Goal: Communication & Community: Answer question/provide support

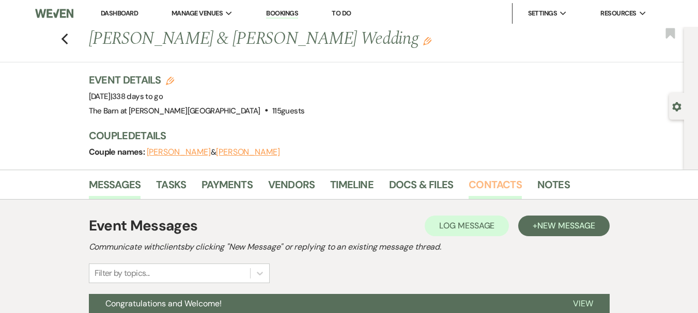
click at [479, 178] on link "Contacts" at bounding box center [494, 188] width 53 height 23
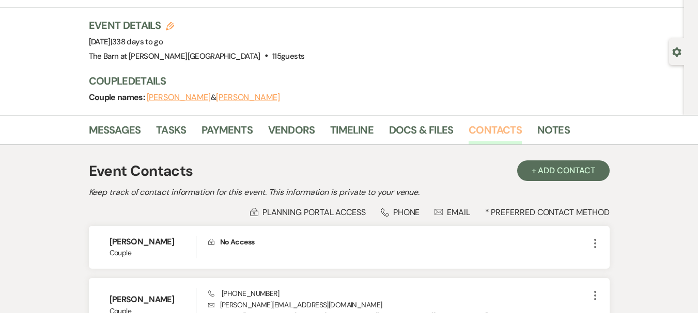
scroll to position [52, 0]
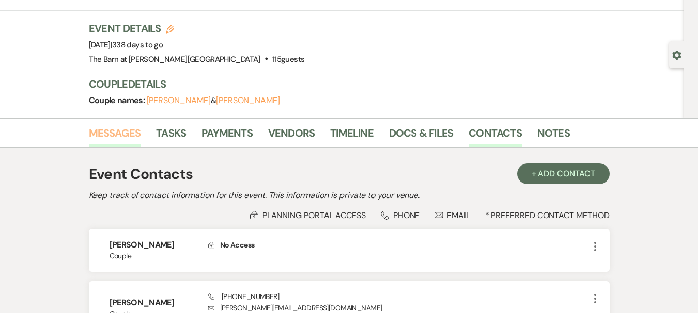
click at [123, 137] on link "Messages" at bounding box center [115, 136] width 52 height 23
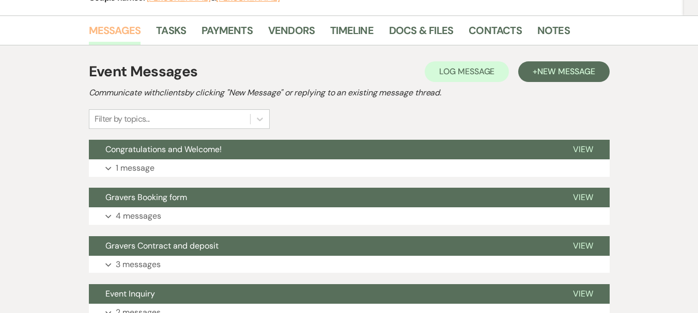
scroll to position [155, 0]
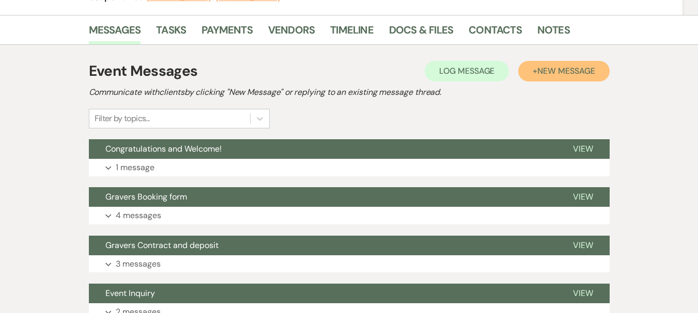
click at [542, 78] on button "+ New Message" at bounding box center [563, 71] width 91 height 21
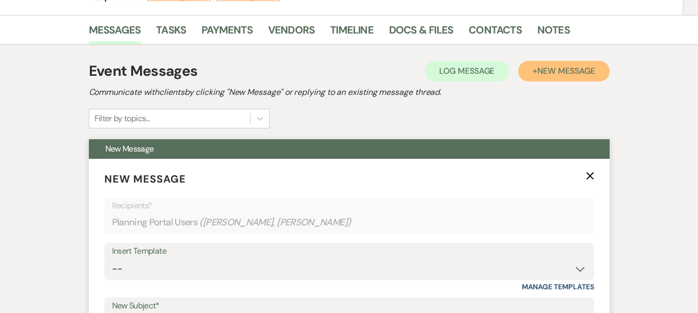
scroll to position [258, 0]
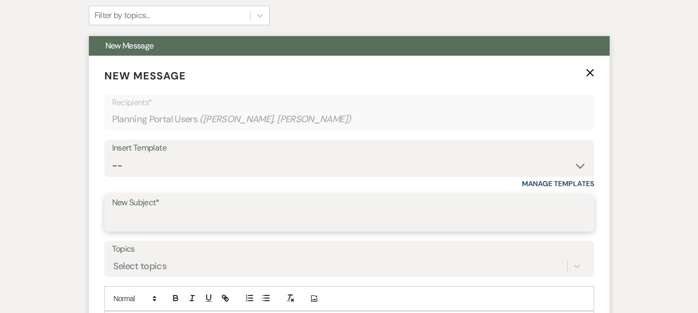
click at [190, 224] on input "New Subject*" at bounding box center [349, 221] width 474 height 20
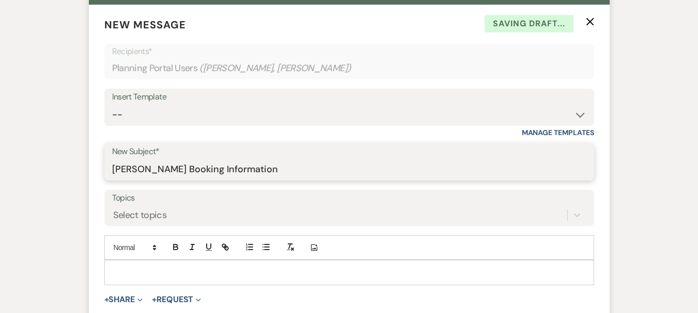
scroll to position [310, 0]
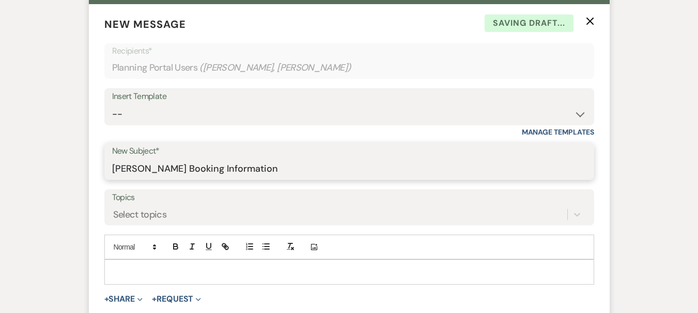
type input "[PERSON_NAME] Booking Information"
click at [211, 266] on p at bounding box center [349, 271] width 473 height 11
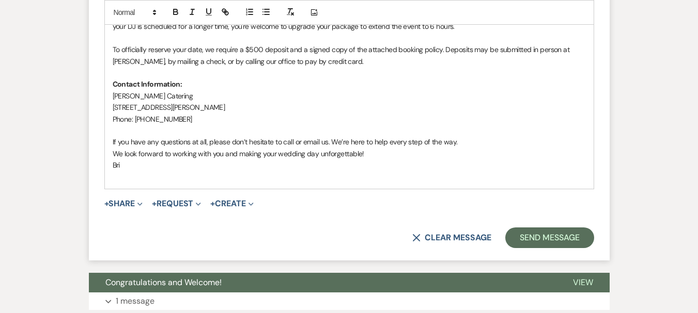
scroll to position [620, 0]
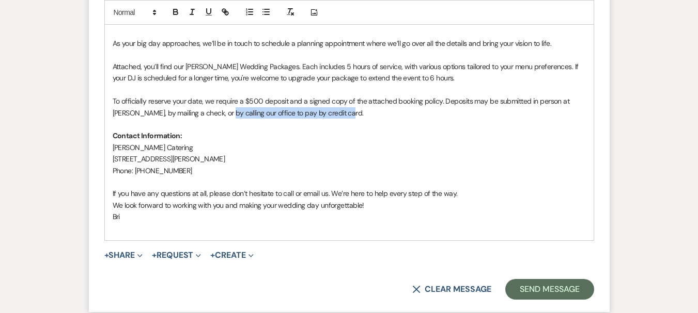
drag, startPoint x: 339, startPoint y: 112, endPoint x: 221, endPoint y: 118, distance: 118.4
click at [221, 118] on p "To officially reserve your date, we require a $500 deposit and a signed copy of…" at bounding box center [349, 107] width 473 height 23
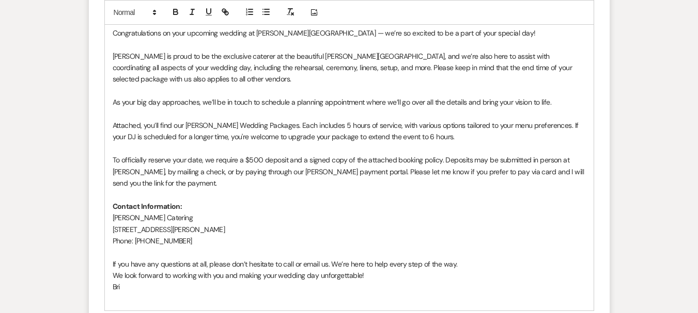
scroll to position [516, 0]
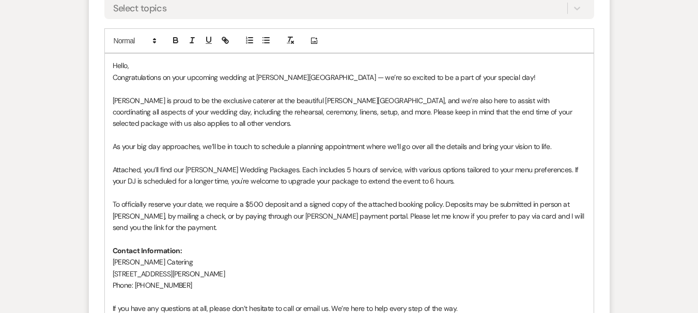
click at [508, 215] on span "To officially reserve your date, we require a $500 deposit and a signed copy of…" at bounding box center [349, 216] width 473 height 33
click at [286, 234] on p at bounding box center [349, 238] width 473 height 11
click at [277, 229] on p "To officially reserve your date, we require a $500 deposit and a signed copy of…" at bounding box center [349, 216] width 473 height 35
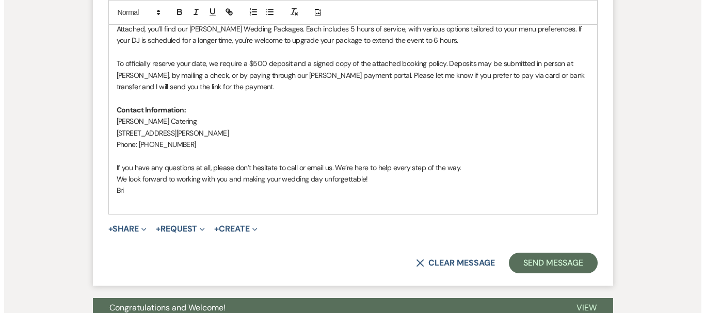
scroll to position [723, 0]
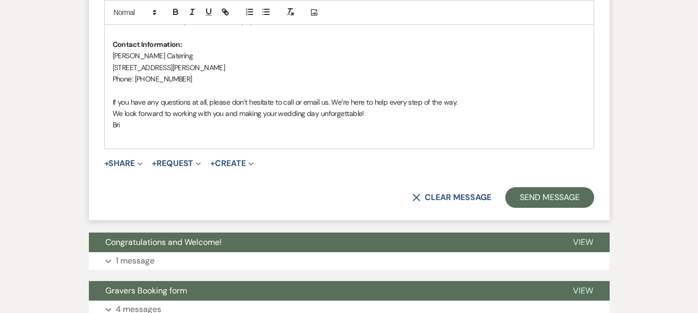
click at [130, 165] on button "+ Share Expand" at bounding box center [123, 164] width 39 height 8
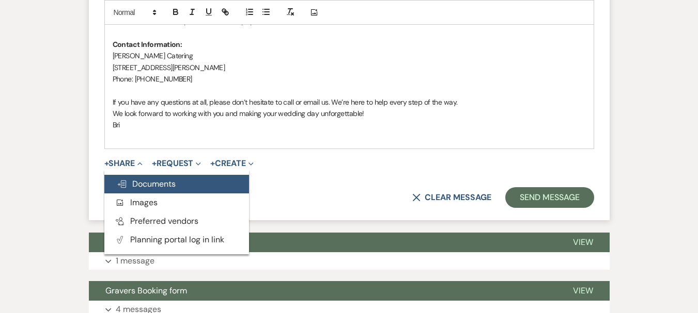
click at [133, 178] on button "Doc Upload Documents" at bounding box center [176, 184] width 145 height 19
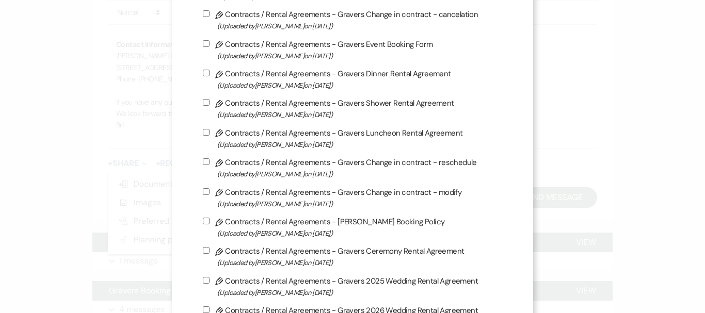
scroll to position [258, 0]
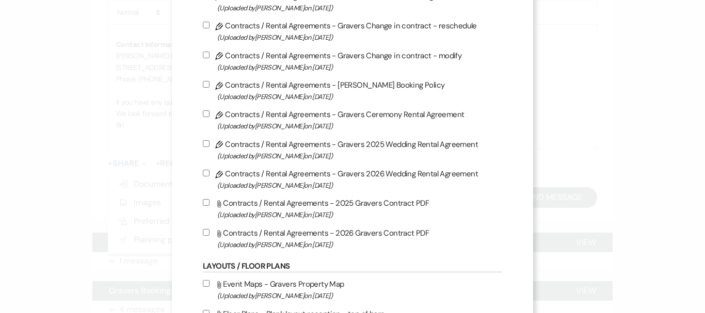
click at [203, 85] on input "Pencil Contracts / Rental Agreements - [PERSON_NAME] Booking Policy (Uploaded b…" at bounding box center [206, 84] width 7 height 7
checkbox input "true"
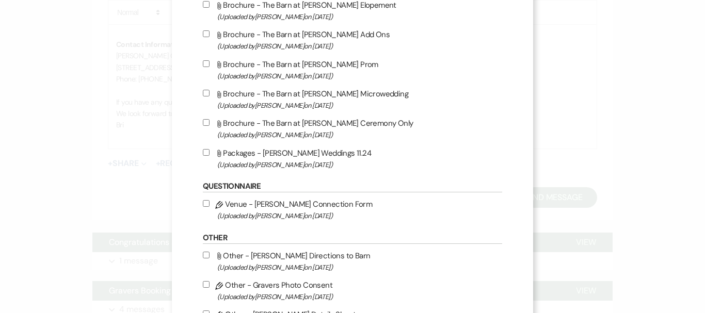
scroll to position [1549, 0]
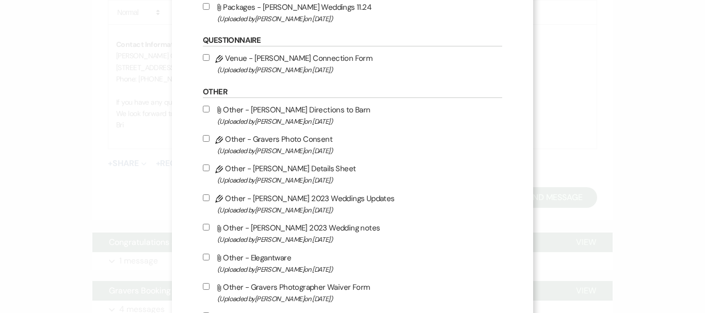
click at [204, 5] on input "Attach File Packages - [PERSON_NAME] Weddings 11.24 (Uploaded by [PERSON_NAME] …" at bounding box center [206, 6] width 7 height 7
checkbox input "true"
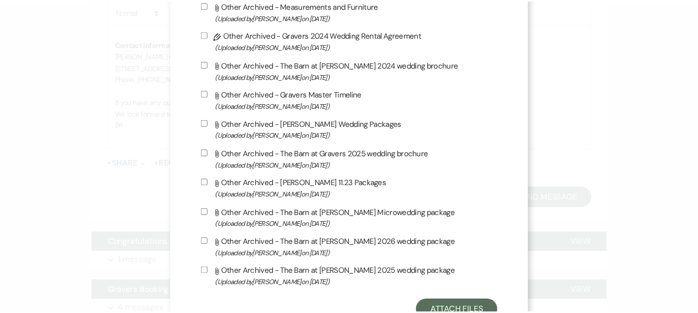
scroll to position [2188, 0]
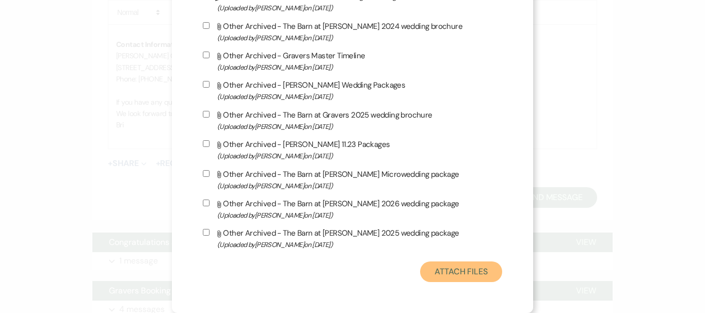
click at [484, 278] on button "Attach Files" at bounding box center [461, 272] width 82 height 21
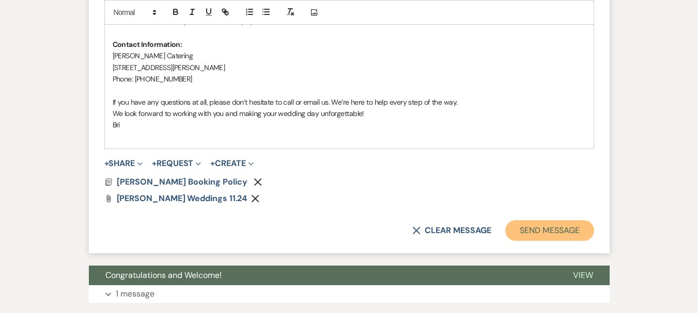
click at [537, 224] on button "Send Message" at bounding box center [549, 231] width 88 height 21
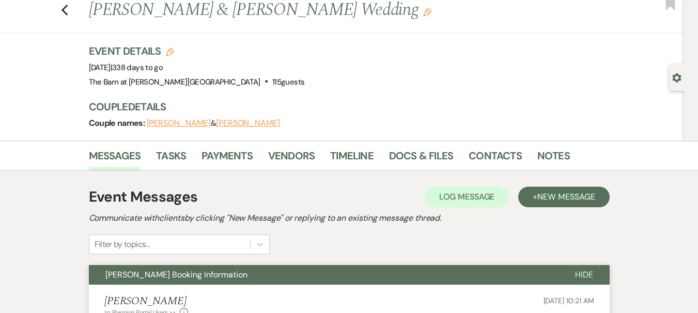
scroll to position [0, 0]
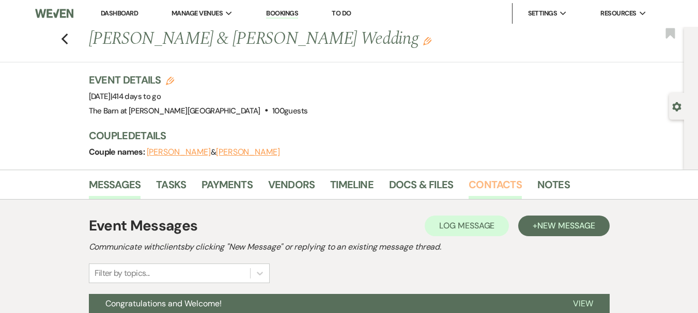
click at [487, 192] on link "Contacts" at bounding box center [494, 188] width 53 height 23
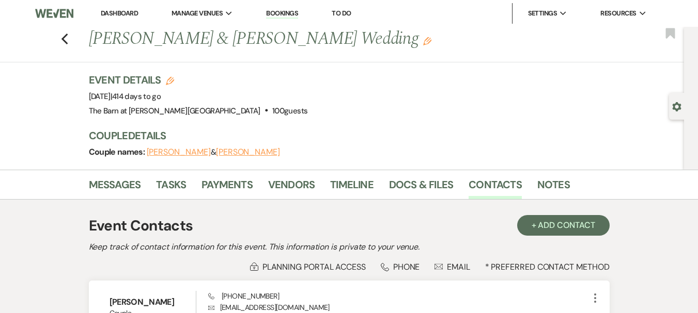
click at [93, 202] on div "Event Contacts + Add Contact Keep track of contact information for this event. …" at bounding box center [349, 312] width 589 height 225
click at [101, 187] on link "Messages" at bounding box center [115, 188] width 52 height 23
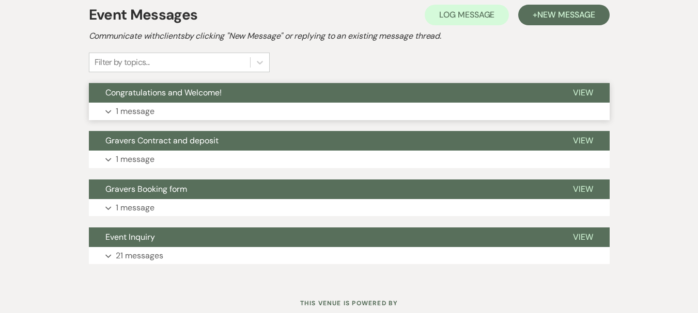
scroll to position [193, 0]
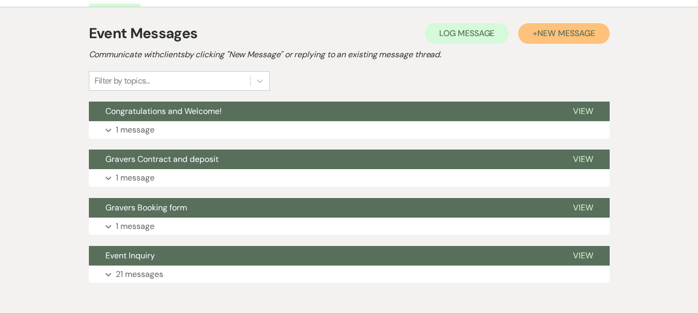
click at [534, 24] on button "+ New Message" at bounding box center [563, 33] width 91 height 21
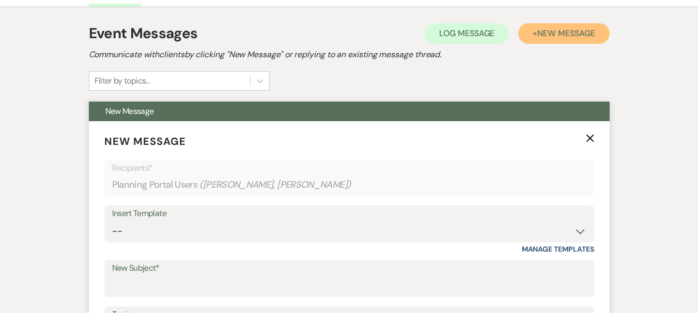
scroll to position [296, 0]
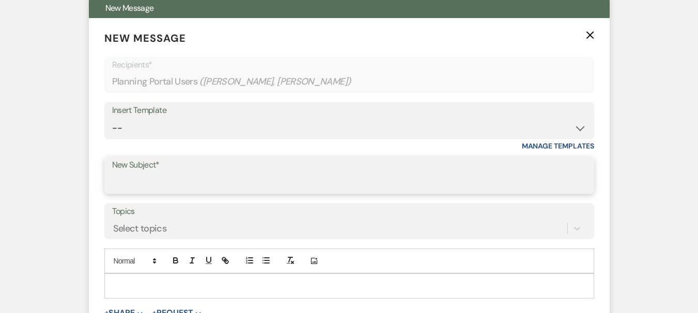
click at [201, 178] on input "New Subject*" at bounding box center [349, 183] width 474 height 20
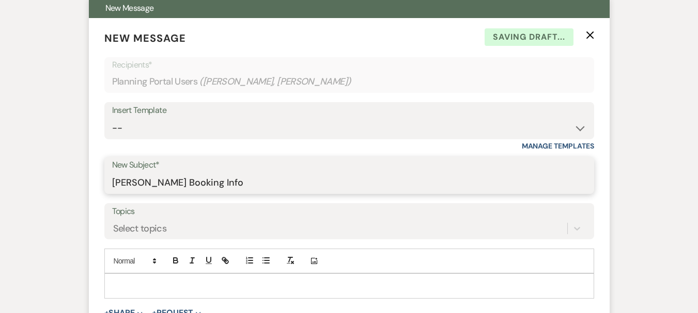
type input "[PERSON_NAME] Booking Info"
click at [338, 273] on div "Add Photo" at bounding box center [349, 261] width 490 height 25
click at [346, 278] on div at bounding box center [349, 286] width 489 height 24
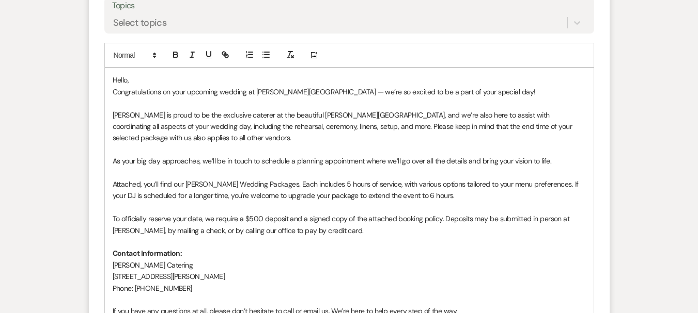
scroll to position [502, 0]
drag, startPoint x: 338, startPoint y: 231, endPoint x: 220, endPoint y: 235, distance: 117.8
click at [220, 235] on p "To officially reserve your date, we require a $500 deposit and a signed copy of…" at bounding box center [349, 224] width 473 height 23
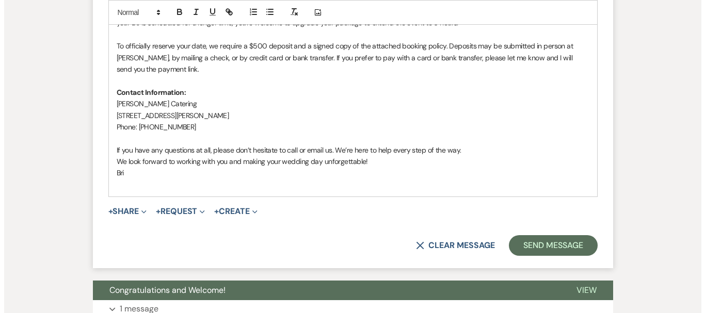
scroll to position [709, 0]
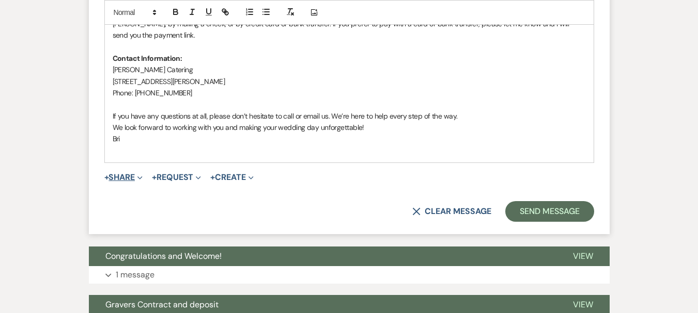
click at [119, 178] on button "+ Share Expand" at bounding box center [123, 178] width 39 height 8
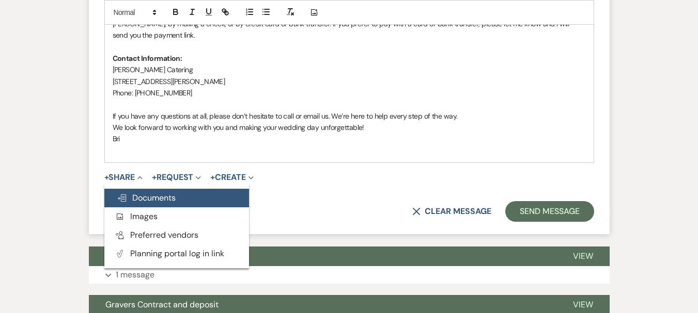
click at [139, 199] on span "Doc Upload Documents" at bounding box center [146, 198] width 59 height 11
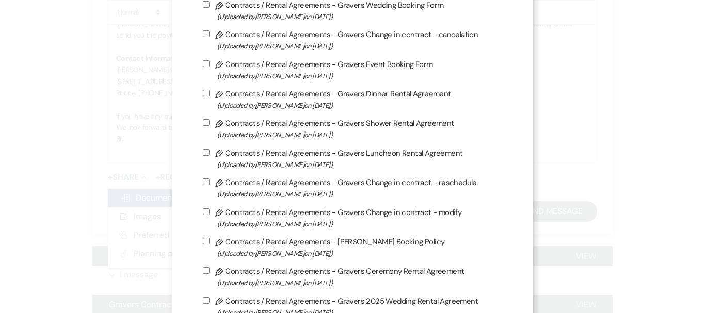
scroll to position [207, 0]
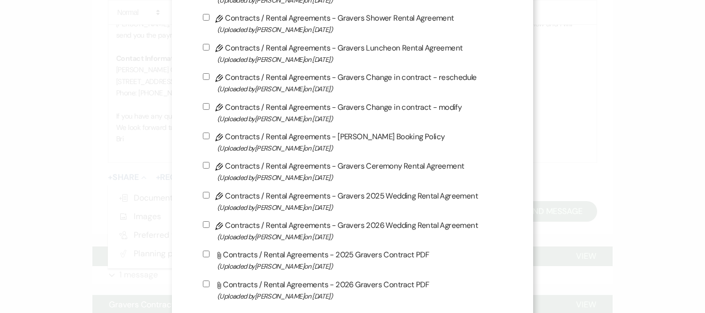
click at [311, 133] on label "Pencil Contracts / Rental Agreements - [PERSON_NAME] Booking Policy (Uploaded b…" at bounding box center [353, 142] width 300 height 24
click at [210, 133] on input "Pencil Contracts / Rental Agreements - [PERSON_NAME] Booking Policy (Uploaded b…" at bounding box center [206, 136] width 7 height 7
checkbox input "true"
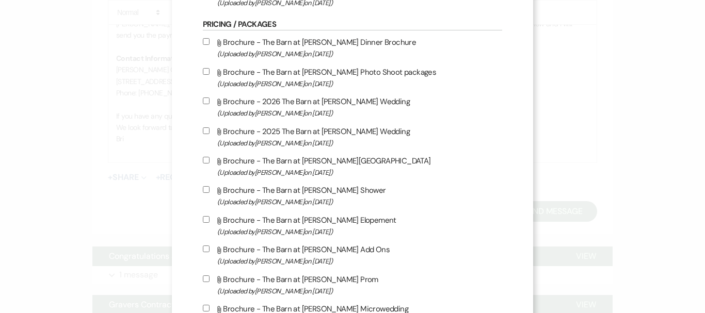
scroll to position [1343, 0]
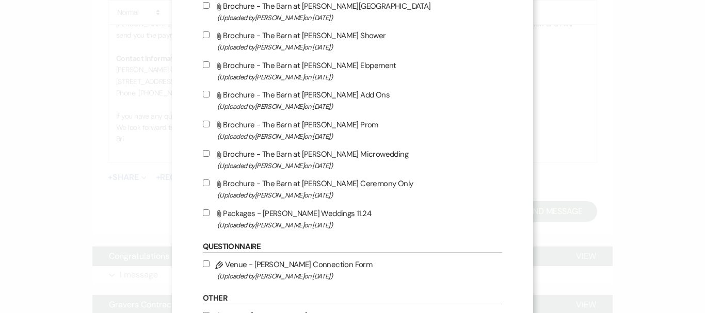
click at [308, 217] on label "Attach File Packages - [PERSON_NAME] Weddings 11.24 (Uploaded by [PERSON_NAME] …" at bounding box center [353, 219] width 300 height 24
click at [210, 216] on input "Attach File Packages - [PERSON_NAME] Weddings 11.24 (Uploaded by [PERSON_NAME] …" at bounding box center [206, 213] width 7 height 7
checkbox input "true"
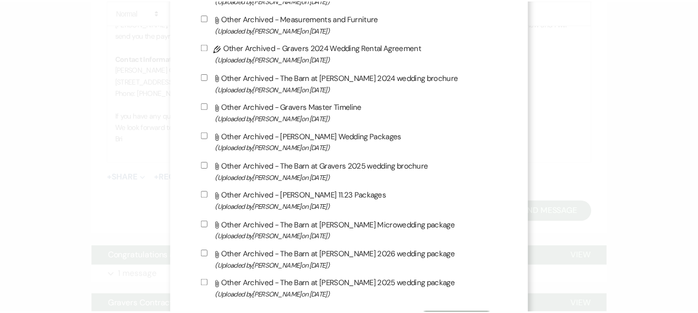
scroll to position [2188, 0]
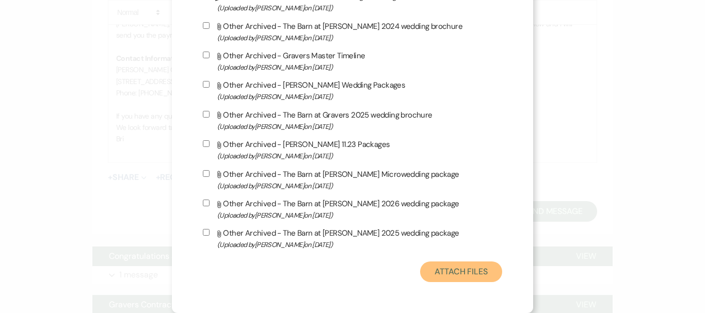
click at [457, 268] on button "Attach Files" at bounding box center [461, 272] width 82 height 21
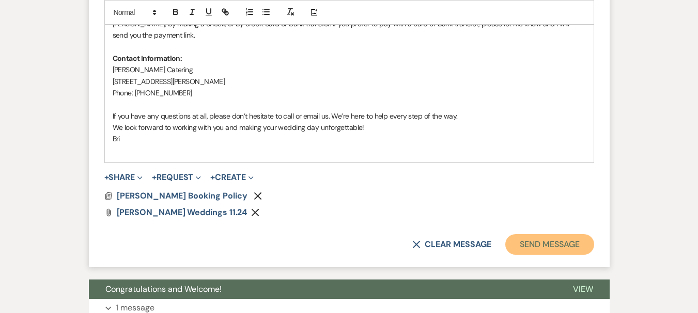
click at [531, 250] on button "Send Message" at bounding box center [549, 244] width 88 height 21
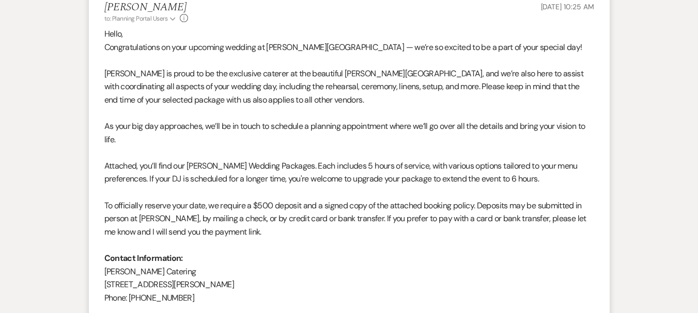
scroll to position [0, 0]
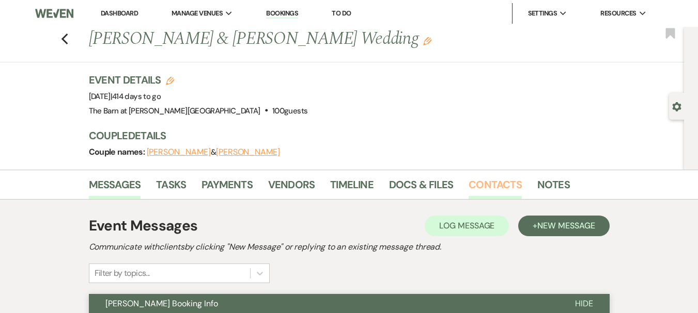
click at [491, 191] on link "Contacts" at bounding box center [494, 188] width 53 height 23
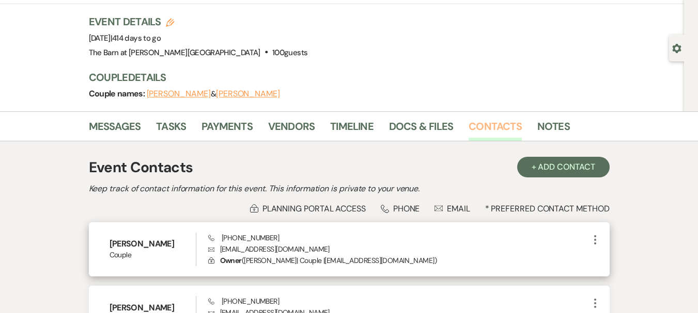
scroll to position [103, 0]
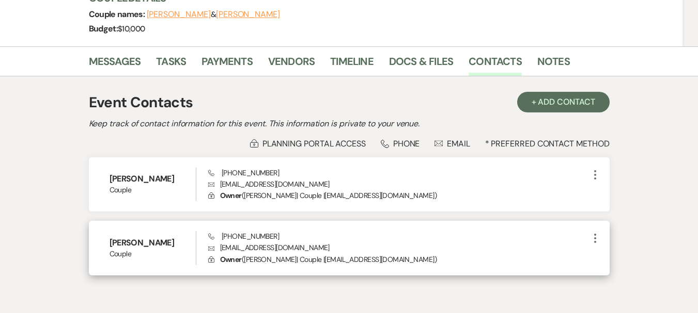
scroll to position [88, 0]
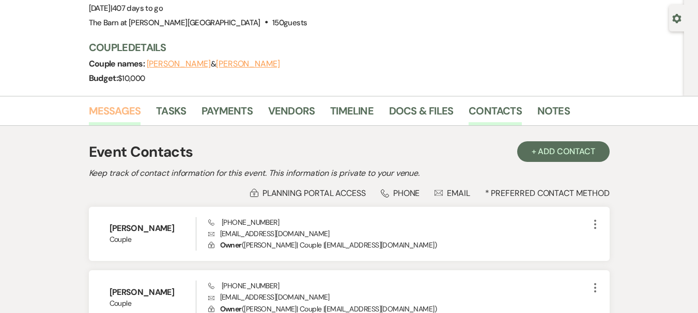
click at [122, 118] on link "Messages" at bounding box center [115, 114] width 52 height 23
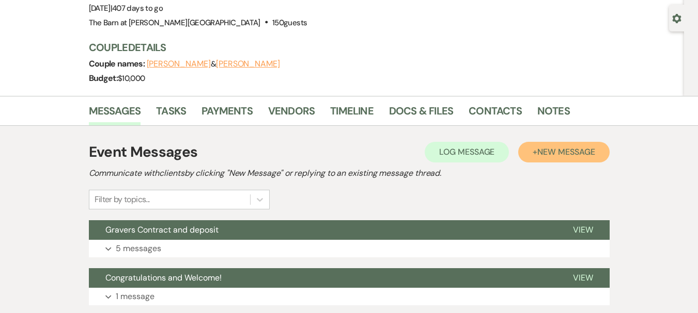
click at [557, 144] on button "+ New Message" at bounding box center [563, 152] width 91 height 21
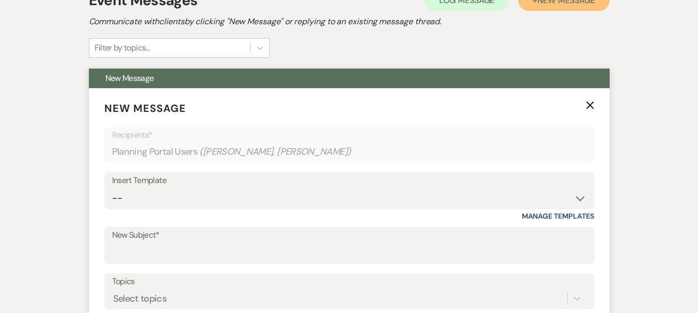
scroll to position [243, 0]
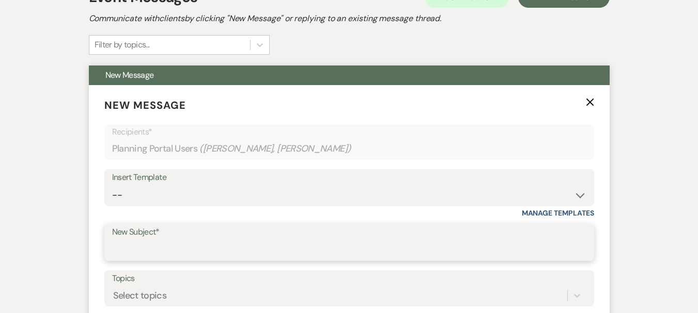
click at [338, 245] on input "New Subject*" at bounding box center [349, 250] width 474 height 20
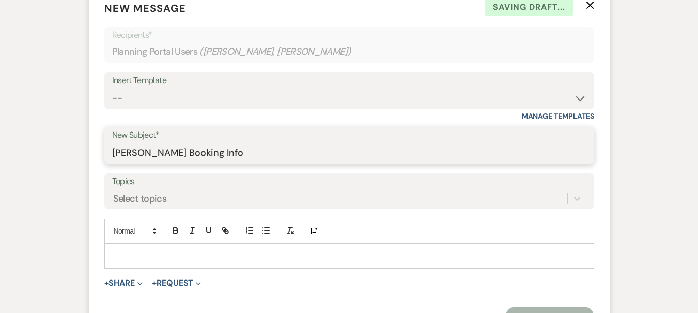
scroll to position [398, 0]
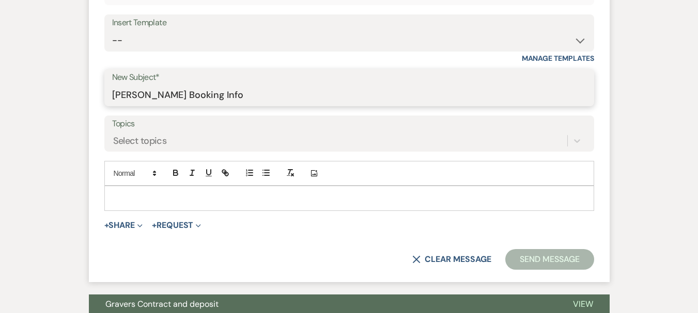
type input "[PERSON_NAME] Booking Info"
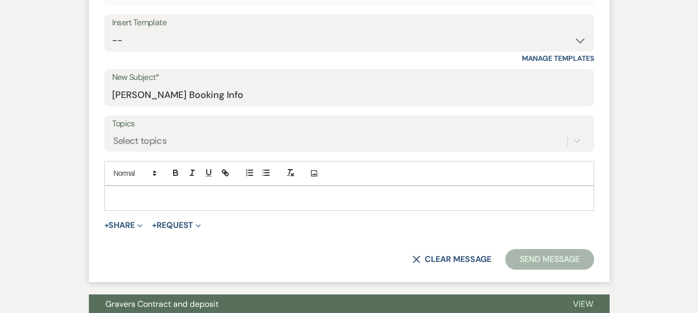
click at [256, 242] on form "New Message X Saving draft... Recipients* Planning Portal Users ( [PERSON_NAME]…" at bounding box center [349, 106] width 521 height 352
click at [256, 210] on div at bounding box center [349, 198] width 489 height 24
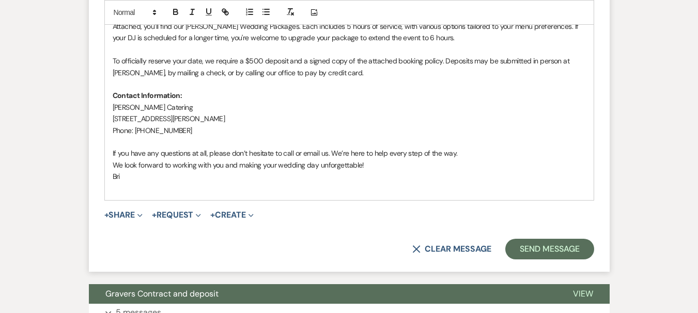
scroll to position [656, 0]
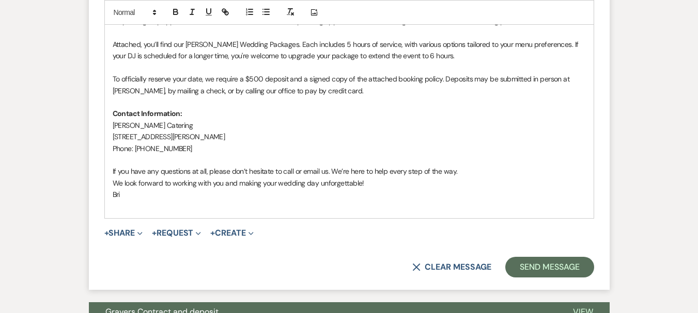
click at [337, 91] on span "To officially reserve your date, we require a $500 deposit and a signed copy of…" at bounding box center [342, 84] width 459 height 21
click at [375, 91] on p "To officially reserve your date, we require a $500 deposit and a signed copy of…" at bounding box center [349, 84] width 473 height 23
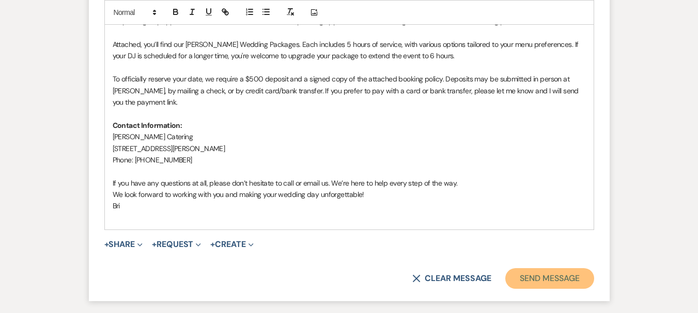
click at [575, 278] on button "Send Message" at bounding box center [549, 279] width 88 height 21
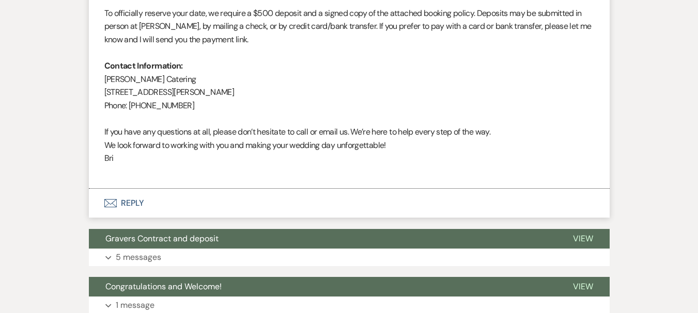
click at [115, 206] on icon "Envelope" at bounding box center [110, 203] width 12 height 8
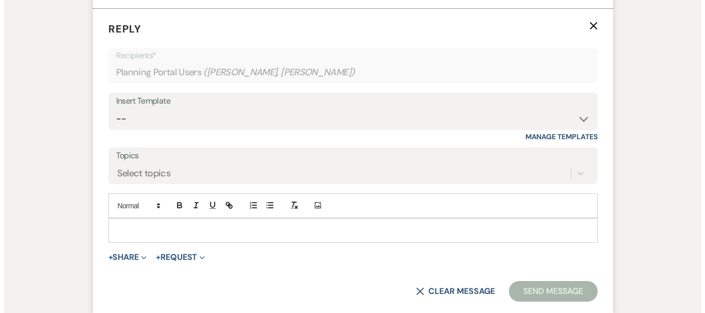
scroll to position [716, 0]
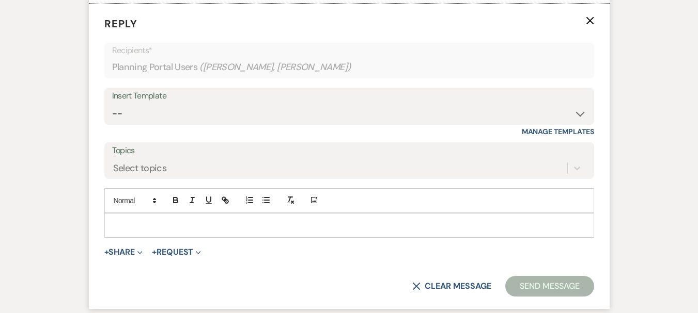
click at [179, 228] on p at bounding box center [349, 225] width 473 height 11
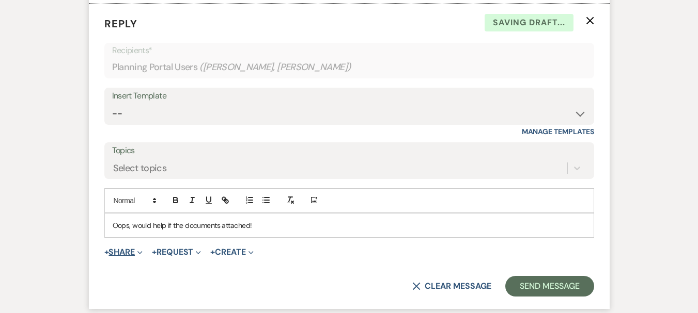
click at [123, 257] on button "+ Share Expand" at bounding box center [123, 252] width 39 height 8
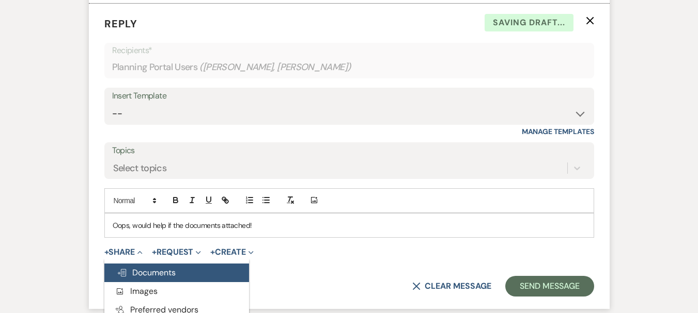
click at [147, 273] on span "Doc Upload Documents" at bounding box center [146, 273] width 59 height 11
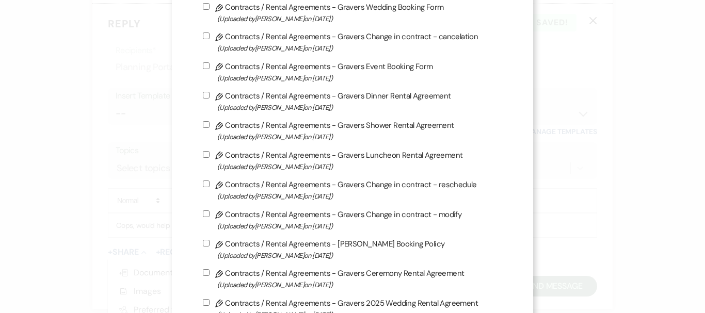
scroll to position [103, 0]
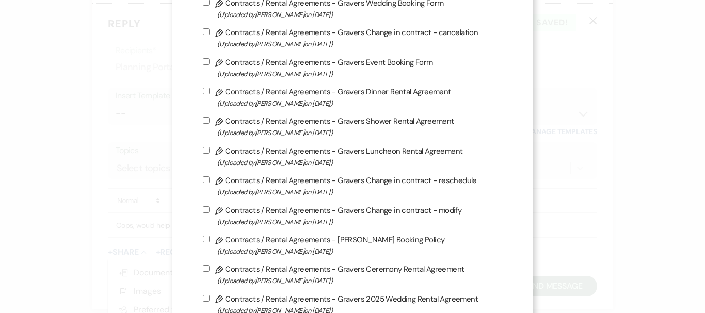
click at [299, 249] on span "(Uploaded by [PERSON_NAME] on [DATE] )" at bounding box center [359, 252] width 285 height 12
click at [210, 243] on input "Pencil Contracts / Rental Agreements - [PERSON_NAME] Booking Policy (Uploaded b…" at bounding box center [206, 239] width 7 height 7
click at [297, 240] on label "Pencil Contracts / Rental Agreements - [PERSON_NAME] Booking Policy (Uploaded b…" at bounding box center [353, 245] width 300 height 24
click at [210, 240] on input "Pencil Contracts / Rental Agreements - [PERSON_NAME] Booking Policy (Uploaded b…" at bounding box center [206, 239] width 7 height 7
click at [297, 240] on label "Pencil Contracts / Rental Agreements - [PERSON_NAME] Booking Policy (Uploaded b…" at bounding box center [353, 245] width 300 height 24
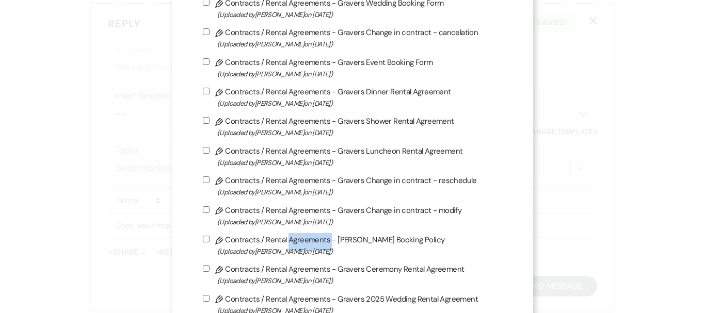
click at [210, 240] on input "Pencil Contracts / Rental Agreements - [PERSON_NAME] Booking Policy (Uploaded b…" at bounding box center [206, 239] width 7 height 7
checkbox input "true"
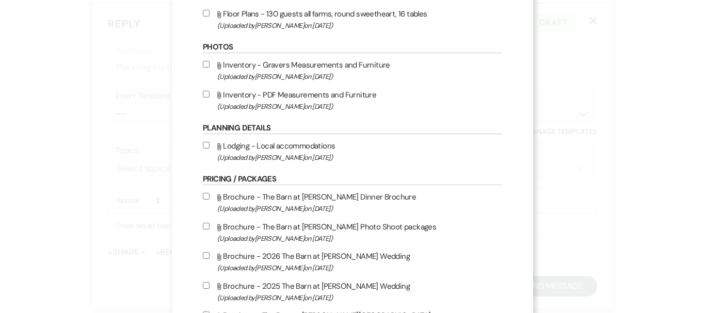
scroll to position [1291, 0]
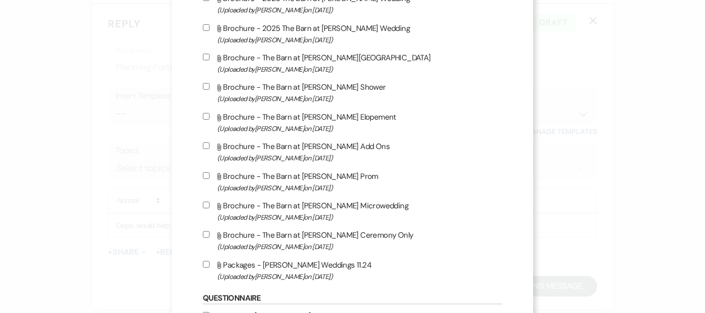
click at [302, 263] on label "Attach File Packages - [PERSON_NAME] Weddings 11.24 (Uploaded by [PERSON_NAME] …" at bounding box center [353, 271] width 300 height 24
click at [210, 263] on input "Attach File Packages - [PERSON_NAME] Weddings 11.24 (Uploaded by [PERSON_NAME] …" at bounding box center [206, 264] width 7 height 7
checkbox input "true"
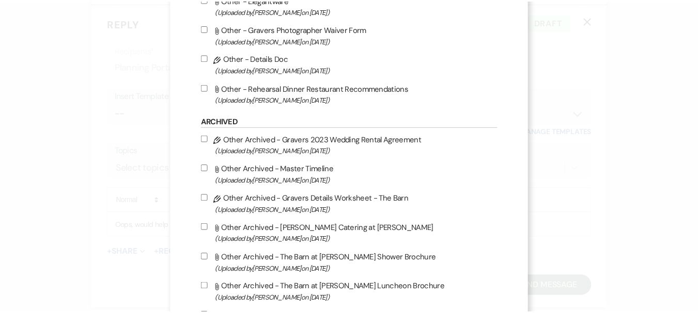
scroll to position [2188, 0]
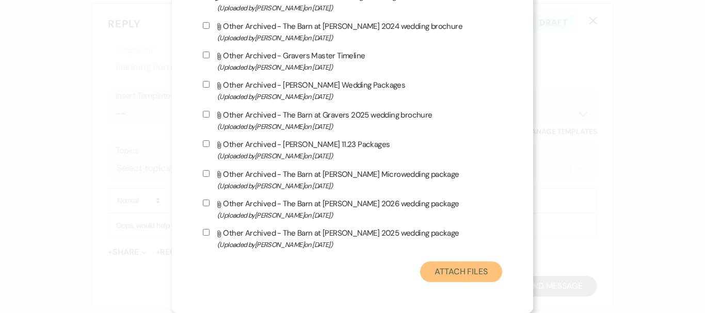
click at [466, 266] on button "Attach Files" at bounding box center [461, 272] width 82 height 21
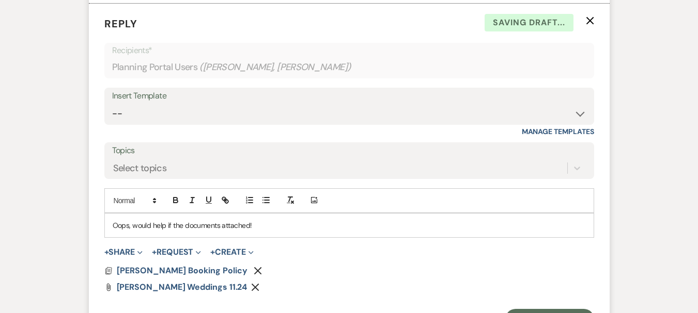
scroll to position [922, 0]
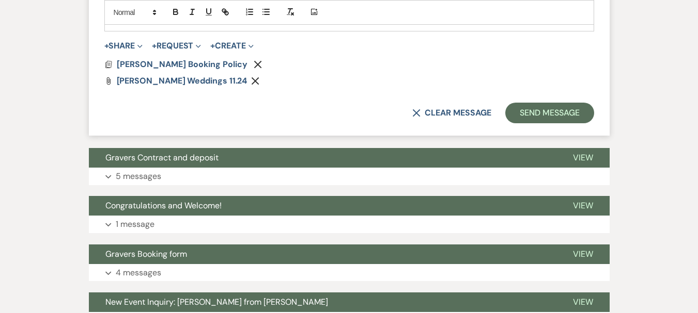
click at [578, 106] on button "Send Message" at bounding box center [549, 113] width 88 height 21
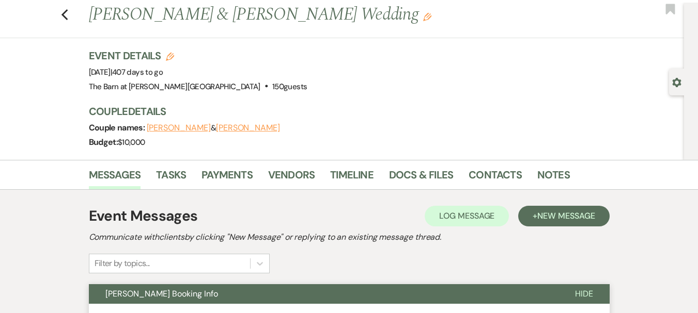
scroll to position [0, 0]
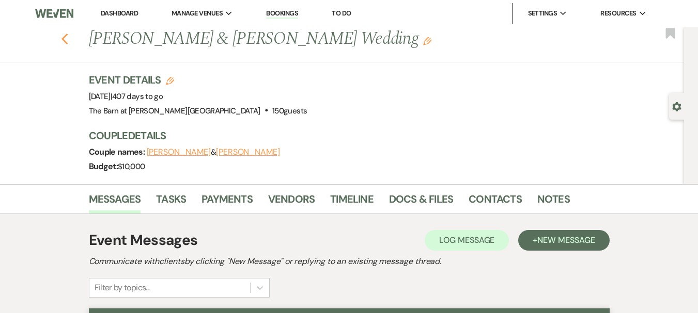
click at [69, 41] on icon "Previous" at bounding box center [65, 39] width 8 height 12
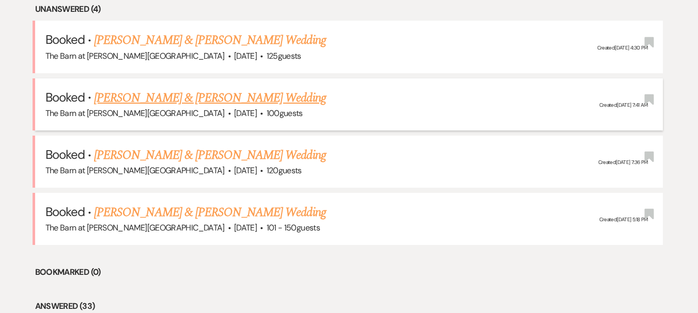
scroll to position [516, 0]
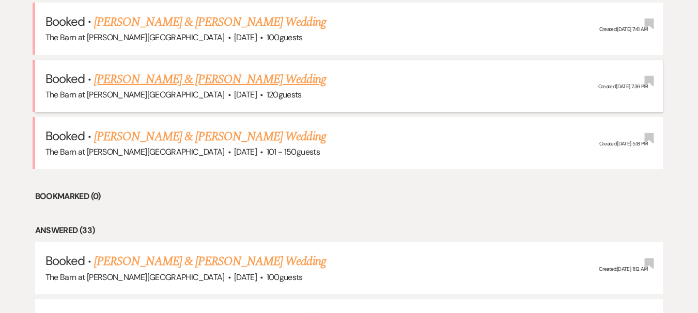
click at [246, 84] on link "[PERSON_NAME] & [PERSON_NAME] Wedding" at bounding box center [209, 79] width 231 height 19
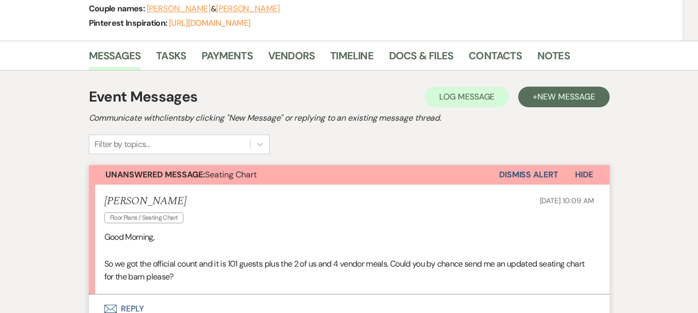
scroll to position [207, 0]
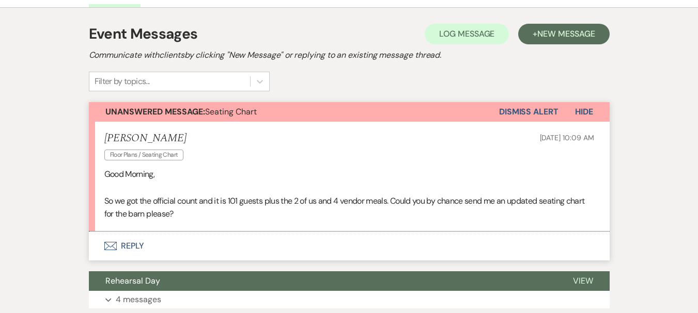
click at [137, 243] on button "Envelope Reply" at bounding box center [349, 246] width 521 height 29
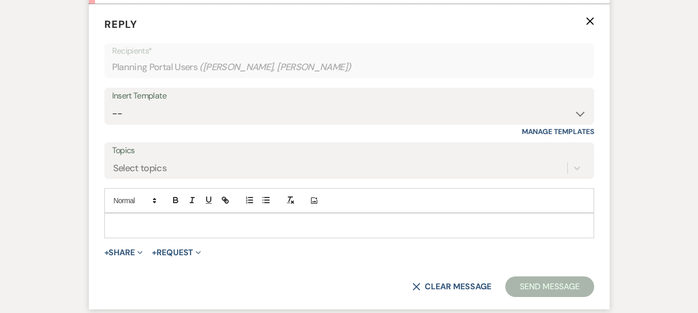
scroll to position [435, 0]
click at [424, 224] on p at bounding box center [349, 224] width 473 height 11
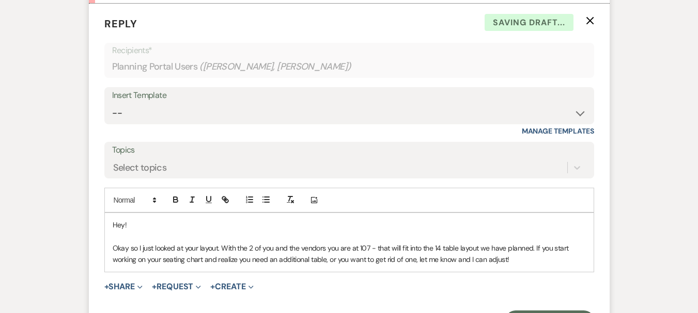
click at [531, 247] on p "Okay so I just looked at your layout. With the 2 of you and the vendors you are…" at bounding box center [349, 254] width 473 height 23
click at [571, 259] on p "Okay so I just looked at your layout. With the 2 of you and the vendors you are…" at bounding box center [349, 254] width 473 height 23
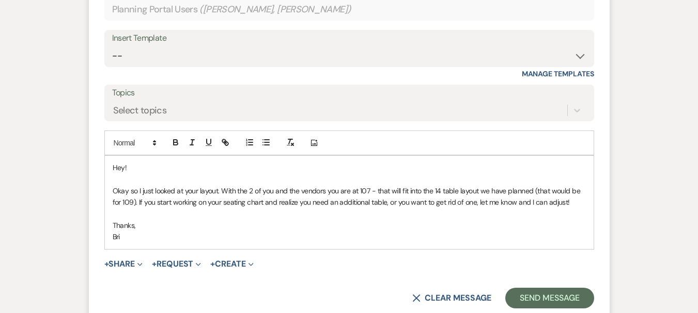
scroll to position [538, 0]
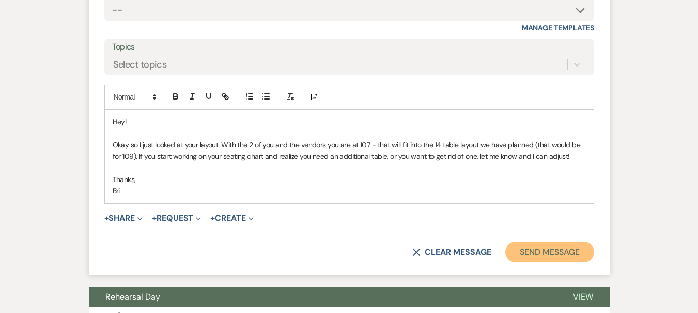
click at [552, 242] on button "Send Message" at bounding box center [549, 252] width 88 height 21
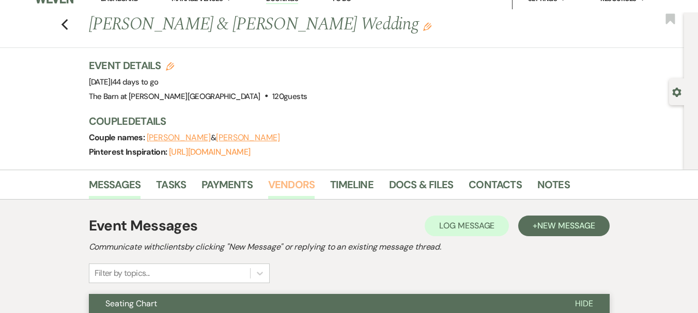
scroll to position [0, 0]
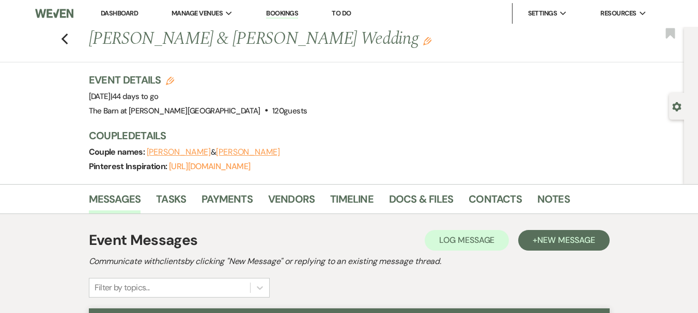
click at [111, 14] on link "Dashboard" at bounding box center [119, 13] width 37 height 9
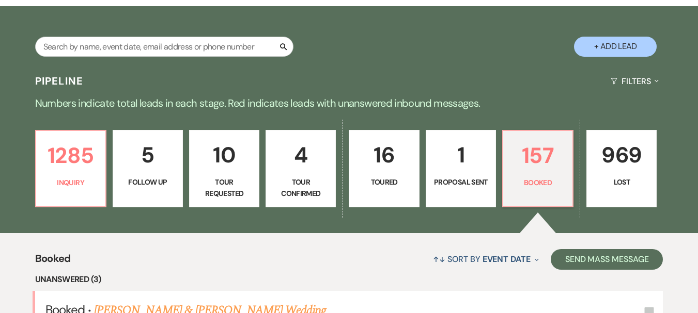
scroll to position [310, 0]
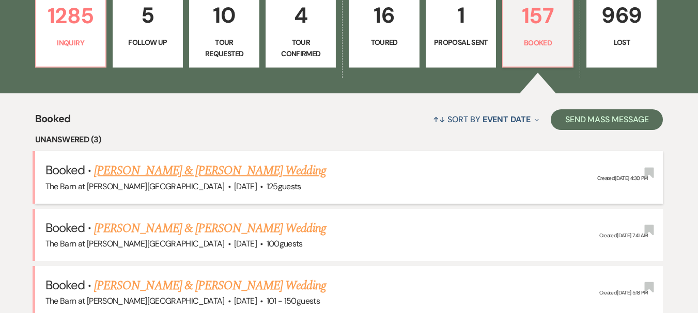
click at [209, 175] on link "[PERSON_NAME] & [PERSON_NAME] Wedding" at bounding box center [209, 171] width 231 height 19
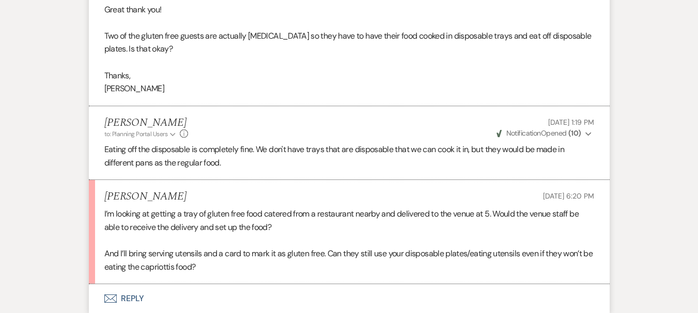
scroll to position [981, 0]
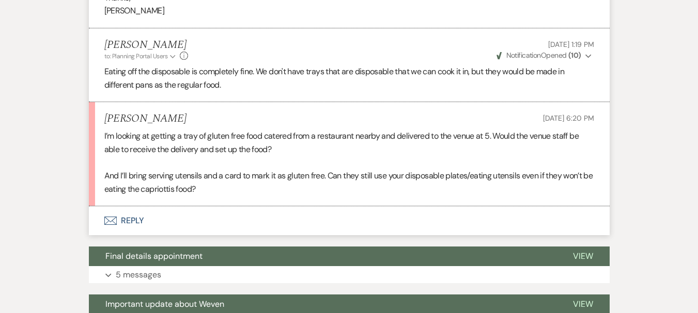
click at [132, 223] on button "Envelope Reply" at bounding box center [349, 221] width 521 height 29
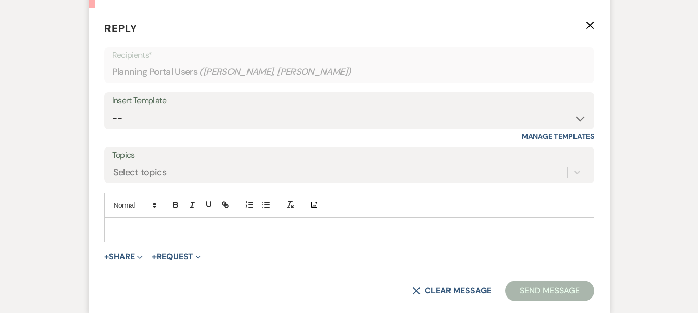
scroll to position [1184, 0]
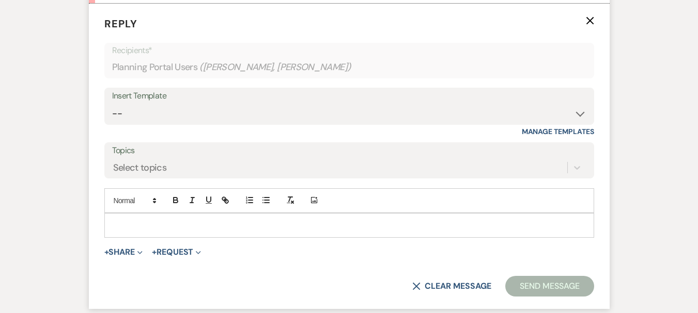
click at [200, 240] on form "Reply X Recipients* Planning Portal Users ( [PERSON_NAME], [PERSON_NAME] ) Inse…" at bounding box center [349, 157] width 521 height 306
click at [204, 237] on div at bounding box center [349, 226] width 489 height 24
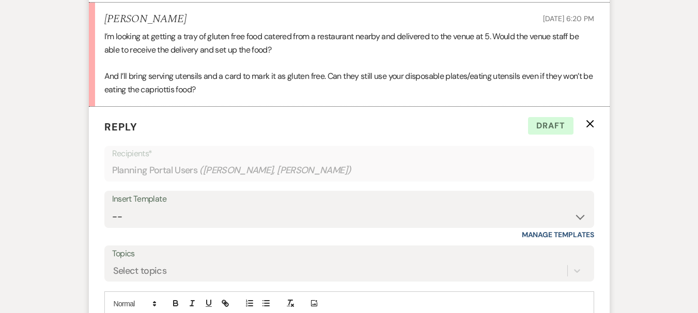
scroll to position [1287, 0]
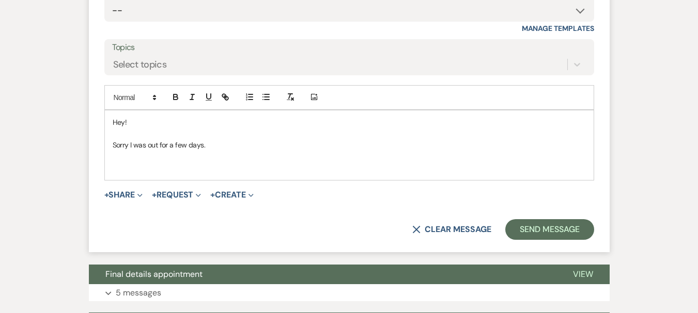
click at [335, 161] on p at bounding box center [349, 156] width 473 height 11
click at [329, 169] on p at bounding box center [349, 168] width 473 height 11
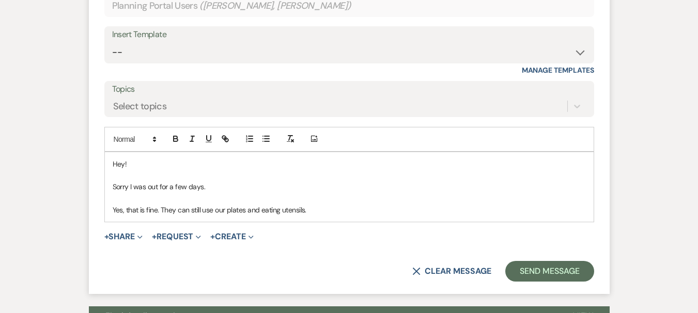
scroll to position [1291, 0]
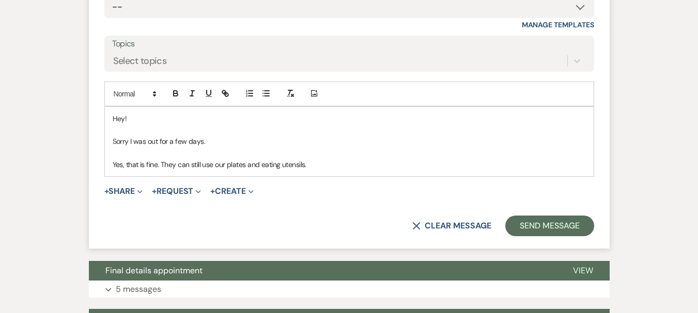
click at [548, 215] on form "Reply X Saving draft... Recipients* Planning Portal Users ( [PERSON_NAME], [PER…" at bounding box center [349, 73] width 521 height 352
click at [548, 226] on button "Send Message" at bounding box center [549, 226] width 88 height 21
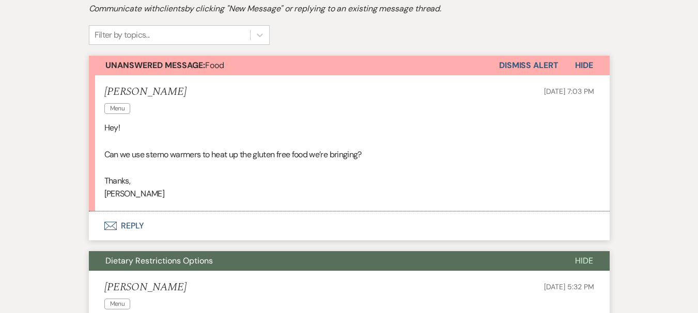
scroll to position [238, 0]
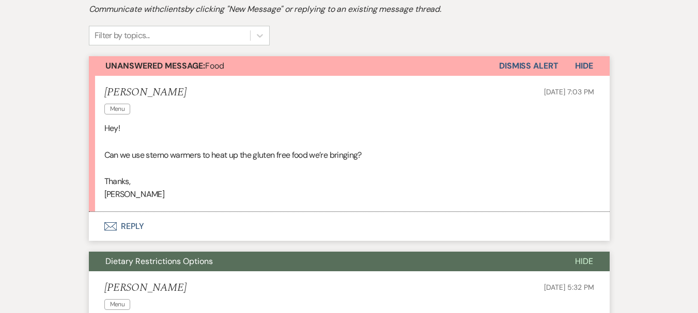
click at [127, 225] on button "Envelope Reply" at bounding box center [349, 226] width 521 height 29
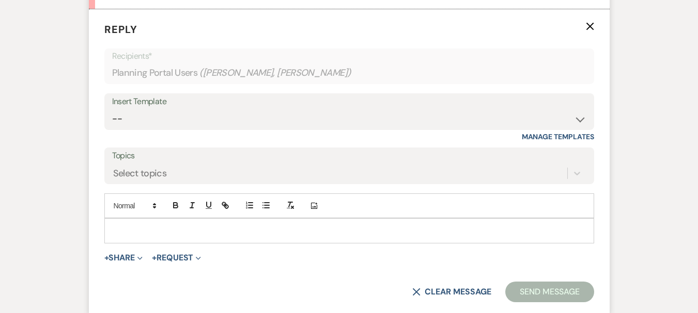
scroll to position [447, 0]
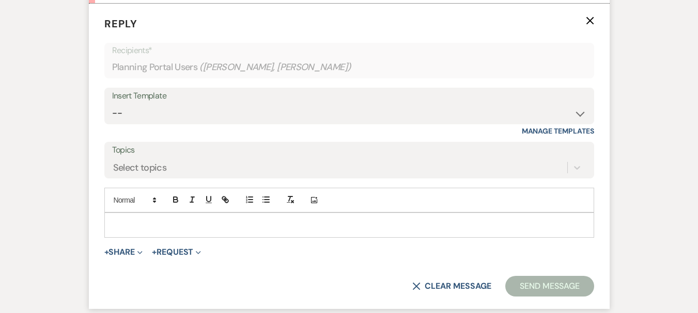
click at [193, 222] on p at bounding box center [349, 224] width 473 height 11
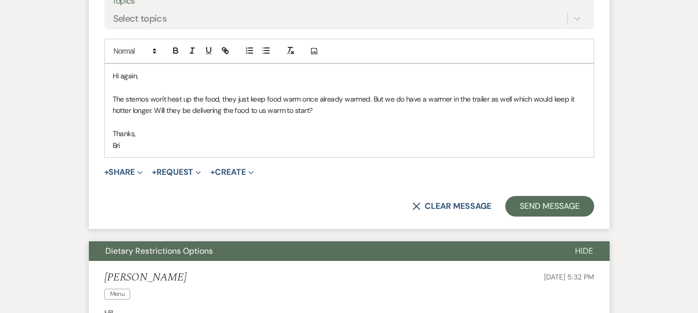
scroll to position [705, 0]
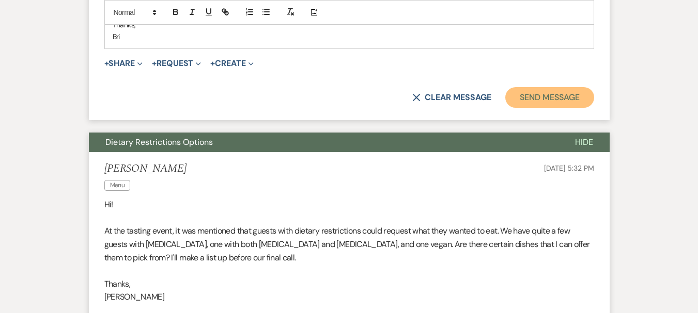
click at [558, 108] on button "Send Message" at bounding box center [549, 97] width 88 height 21
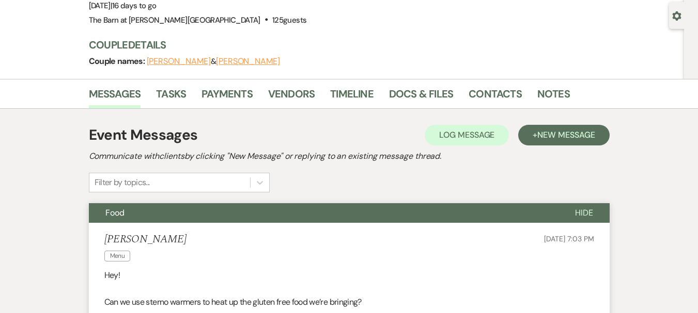
scroll to position [0, 0]
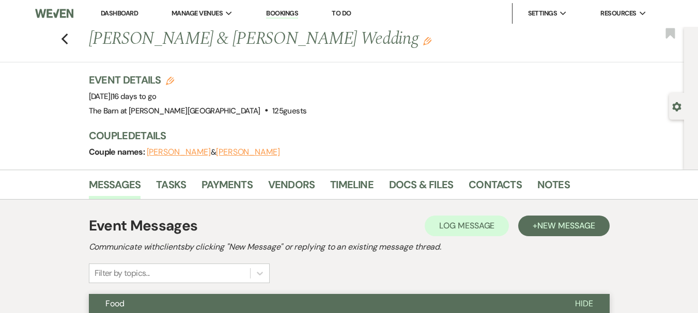
click at [122, 20] on li "Dashboard" at bounding box center [120, 13] width 48 height 21
click at [123, 13] on link "Dashboard" at bounding box center [119, 13] width 37 height 9
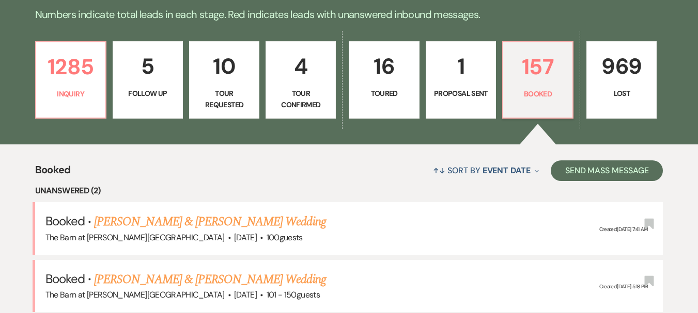
scroll to position [310, 0]
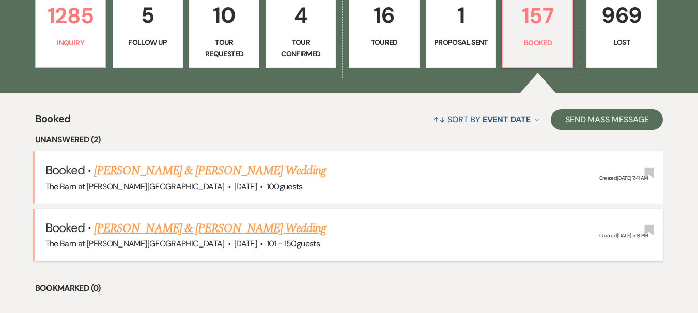
click at [209, 221] on link "[PERSON_NAME] & [PERSON_NAME] Wedding" at bounding box center [209, 228] width 231 height 19
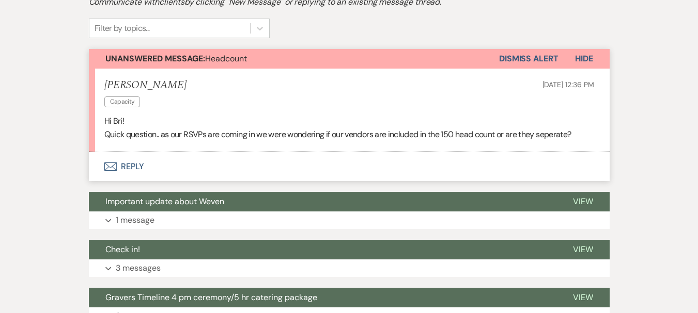
scroll to position [155, 0]
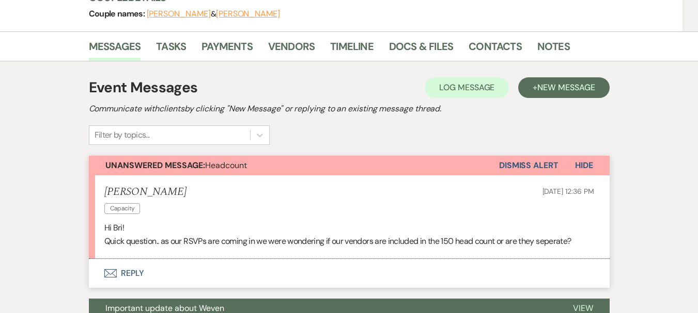
click at [131, 272] on button "Envelope Reply" at bounding box center [349, 273] width 521 height 29
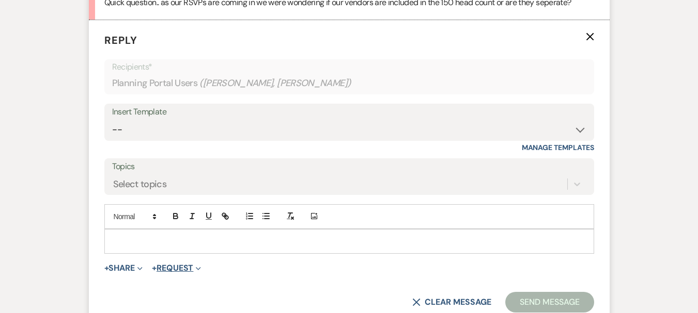
scroll to position [410, 0]
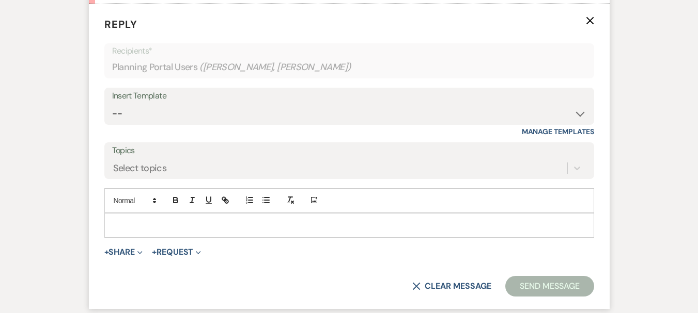
click at [179, 226] on p at bounding box center [349, 225] width 473 height 11
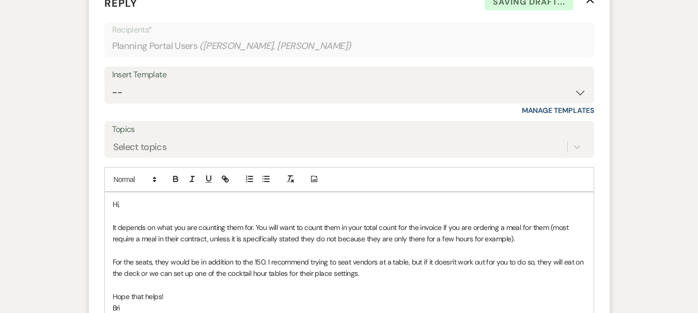
scroll to position [638, 0]
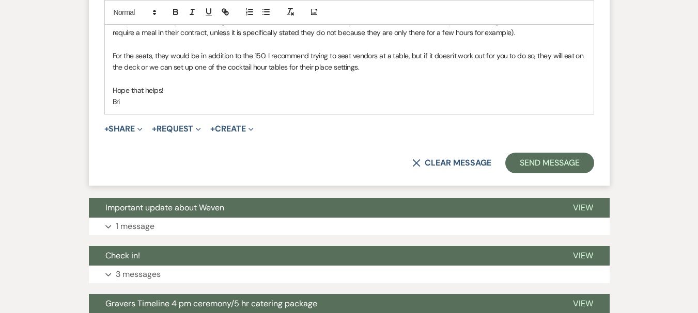
click at [555, 167] on button "Send Message" at bounding box center [549, 163] width 88 height 21
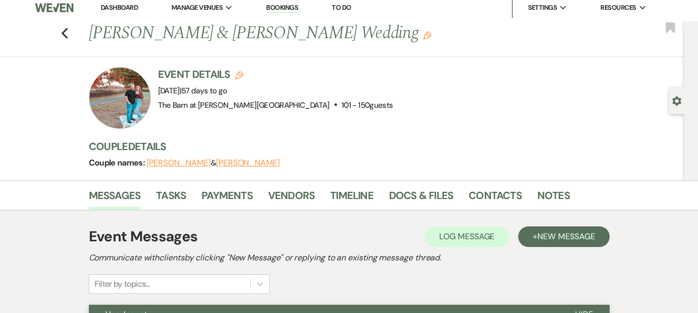
scroll to position [0, 0]
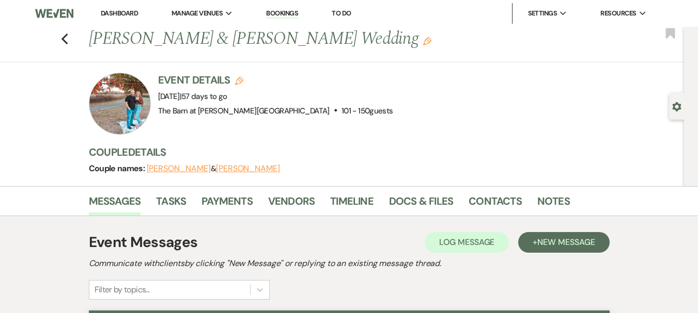
click at [123, 15] on link "Dashboard" at bounding box center [119, 13] width 37 height 9
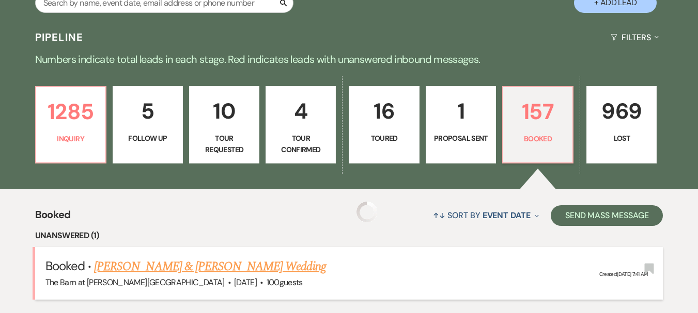
scroll to position [258, 0]
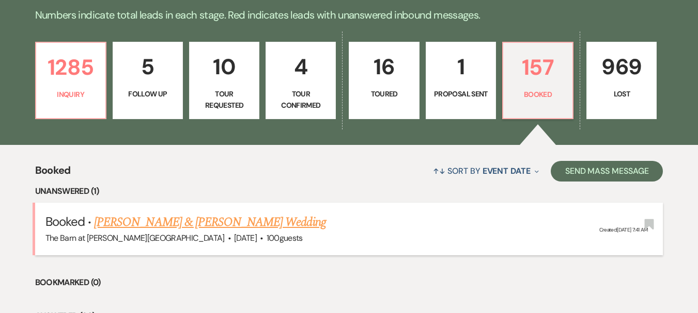
click at [215, 222] on link "[PERSON_NAME] & [PERSON_NAME] Wedding" at bounding box center [209, 222] width 231 height 19
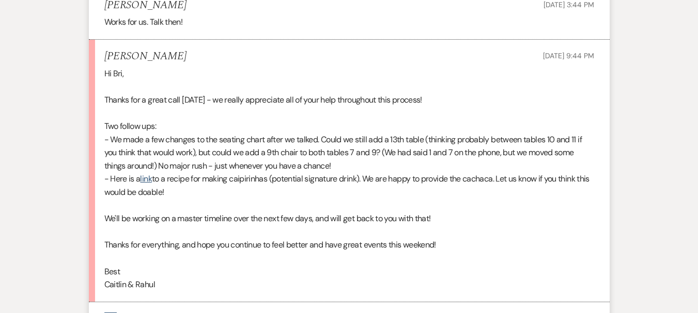
scroll to position [2995, 0]
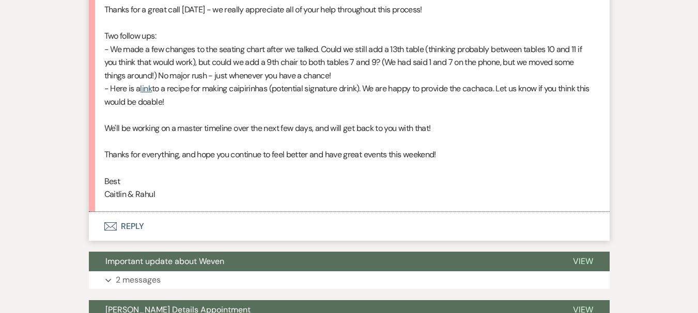
click at [127, 230] on button "Envelope Reply" at bounding box center [349, 226] width 521 height 29
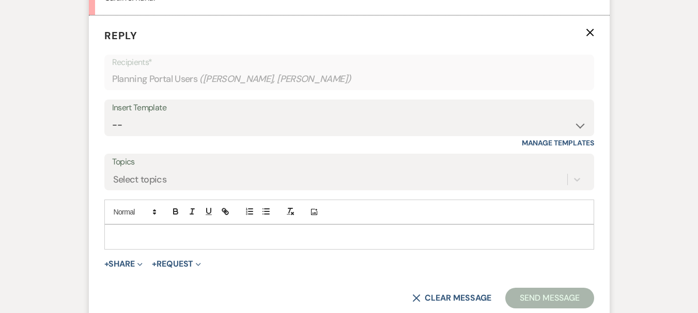
scroll to position [3204, 0]
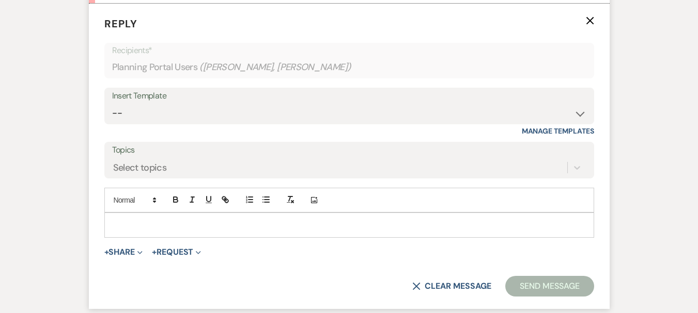
click at [154, 212] on div "Add Photo" at bounding box center [349, 200] width 490 height 25
click at [154, 215] on div at bounding box center [349, 225] width 489 height 24
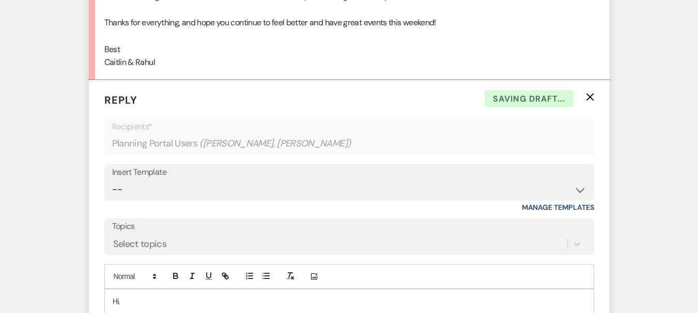
scroll to position [2997, 0]
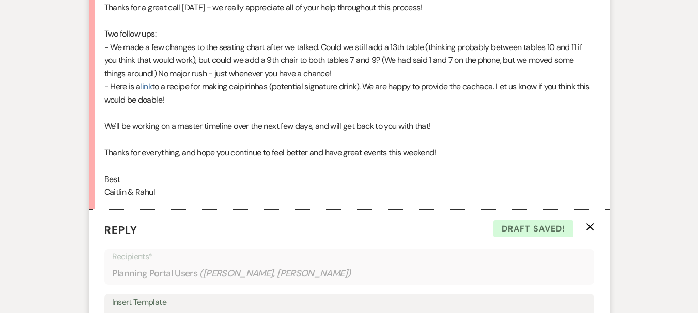
click at [143, 88] on link "link" at bounding box center [145, 86] width 11 height 11
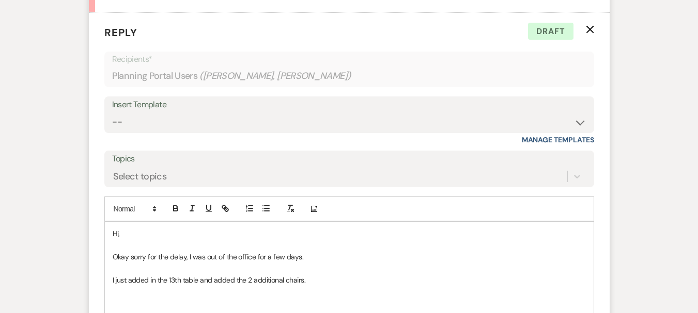
scroll to position [3307, 0]
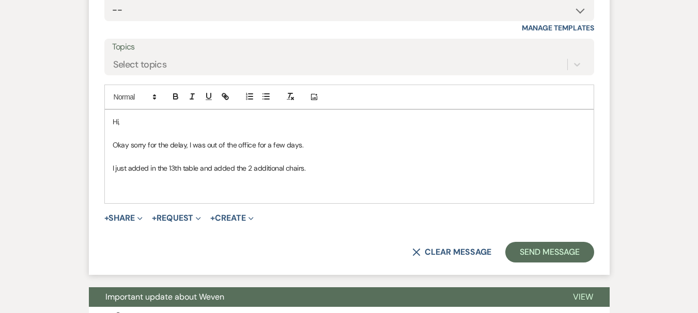
click at [284, 186] on p at bounding box center [349, 191] width 473 height 11
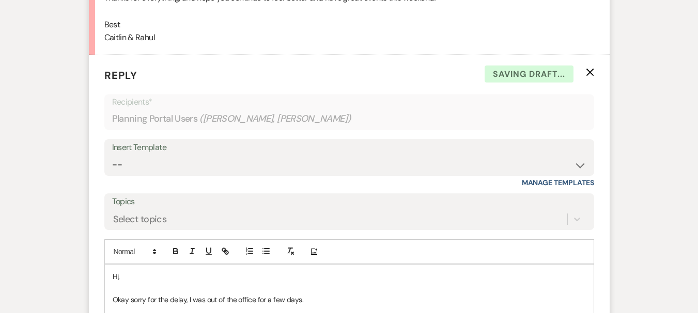
scroll to position [2946, 0]
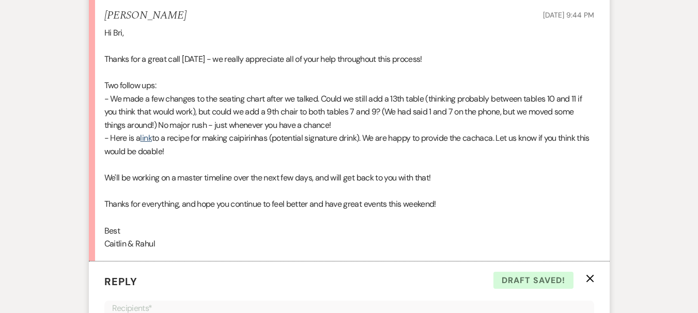
click at [490, 137] on p "- Here is a link to a recipe for making caipirinhas (potential signature drink)…" at bounding box center [349, 145] width 490 height 26
copy p "cachaca"
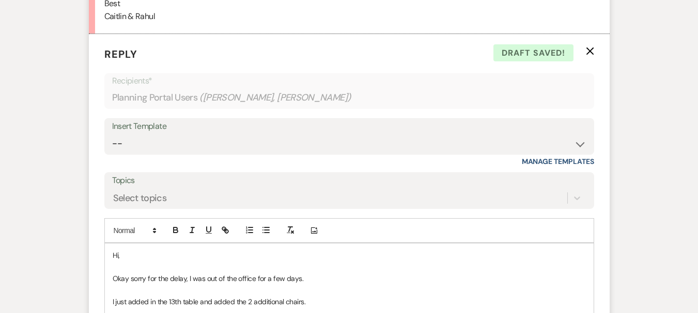
scroll to position [3307, 0]
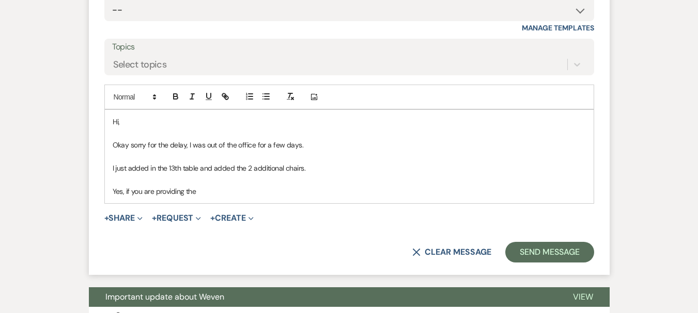
click at [225, 189] on p "Yes, if you are providing the" at bounding box center [349, 191] width 473 height 11
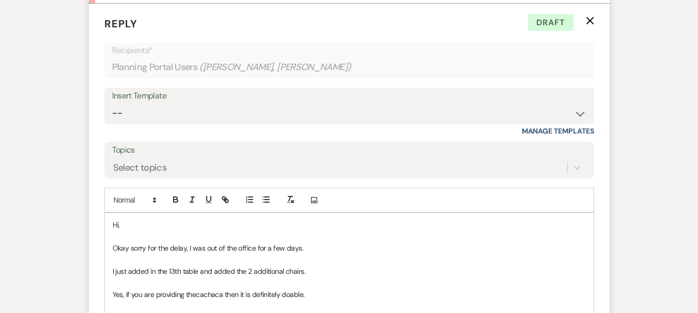
scroll to position [3359, 0]
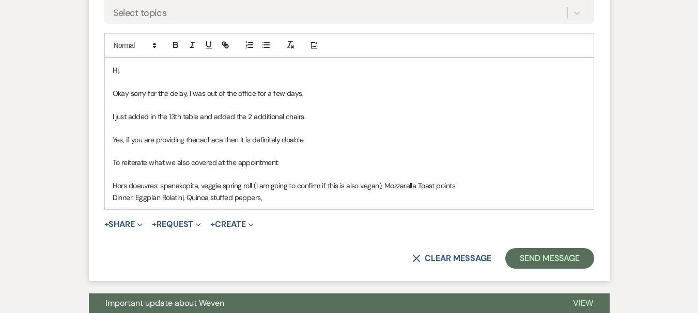
click at [154, 198] on span "Dinner: Eggplan Rolatini, Quinoa stuffed peppers," at bounding box center [188, 197] width 150 height 9
click at [180, 198] on span "Dinner: Eggplant Rolatini, Quinoa stuffed peppers," at bounding box center [189, 197] width 152 height 9
click at [177, 198] on span "Dinner: Eggplant Rolatini, Quinoa stuffed peppers," at bounding box center [189, 197] width 152 height 9
click at [143, 184] on span "Hors doeuvres: spanakopita, veggie spring roll (I am going to confirm if this i…" at bounding box center [284, 185] width 342 height 9
click at [273, 197] on p "Dinner: Eggplant Rolatini, Quinoa stuffed peppers," at bounding box center [349, 197] width 473 height 11
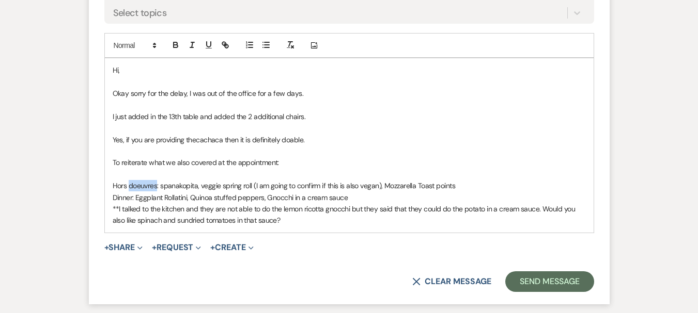
click at [139, 187] on span "Hors doeuvres: spanakopita, veggie spring roll (I am going to confirm if this i…" at bounding box center [284, 185] width 342 height 9
click at [134, 188] on span "Hors doeuvres: spanakopita, veggie spring roll (I am going to confirm if this i…" at bounding box center [284, 185] width 342 height 9
click at [294, 231] on div "Hi, Okay sorry for the delay, I was out of the office for a few days. I just ad…" at bounding box center [349, 145] width 489 height 174
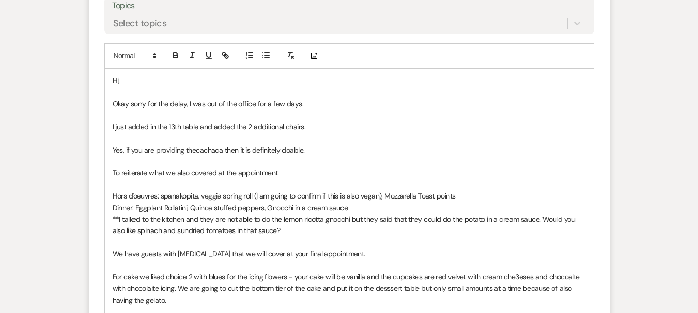
scroll to position [3283, 0]
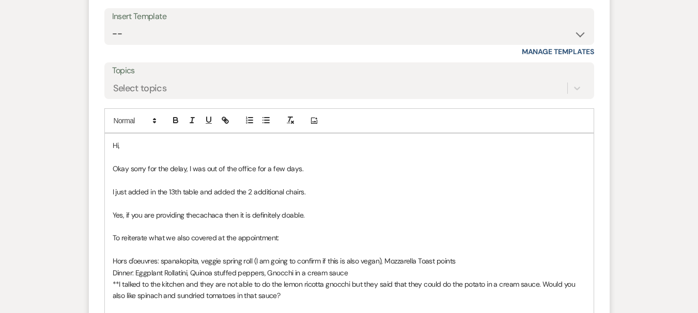
click at [108, 261] on div "Hi, Okay sorry for the delay, I was out of the office for a few days. I just ad…" at bounding box center [349, 279] width 489 height 290
click at [111, 273] on div "Hi, Okay sorry for the delay, I was out of the office for a few days. I just ad…" at bounding box center [349, 279] width 489 height 290
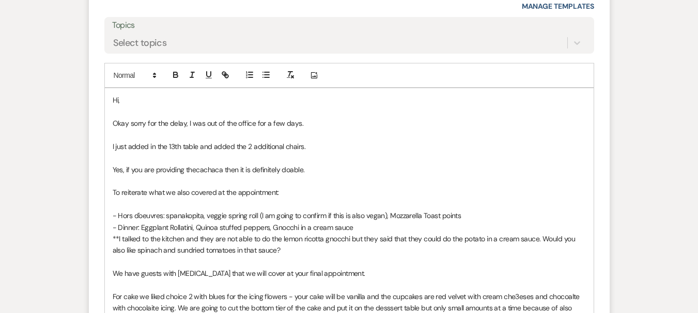
scroll to position [3387, 0]
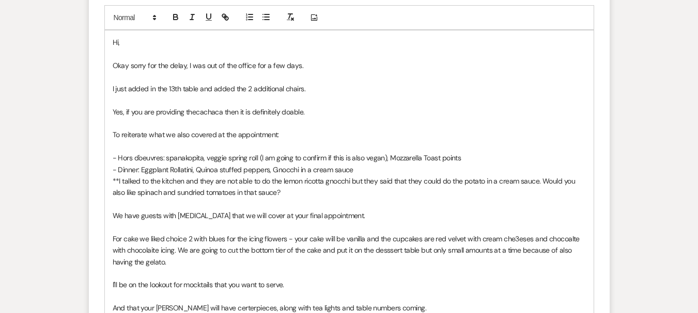
click at [110, 222] on div "Hi, Okay sorry for the delay, I was out of the office for a few days. I just ad…" at bounding box center [349, 175] width 489 height 290
click at [113, 238] on span "For cake we liked choice 2 with blues for the icing flowers - your cake will be…" at bounding box center [347, 250] width 469 height 33
click at [113, 282] on p "I'll be on the lookout for mocktails that you want to serve." at bounding box center [349, 284] width 473 height 11
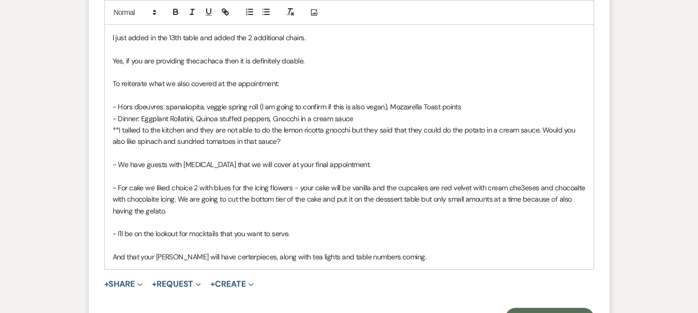
scroll to position [3438, 0]
click at [112, 259] on div "Hi, Okay sorry for the delay, I was out of the office for a few days. I just ad…" at bounding box center [349, 124] width 489 height 290
click at [447, 265] on div "Hi, Okay sorry for the delay, I was out of the office for a few days. I just ad…" at bounding box center [349, 124] width 489 height 290
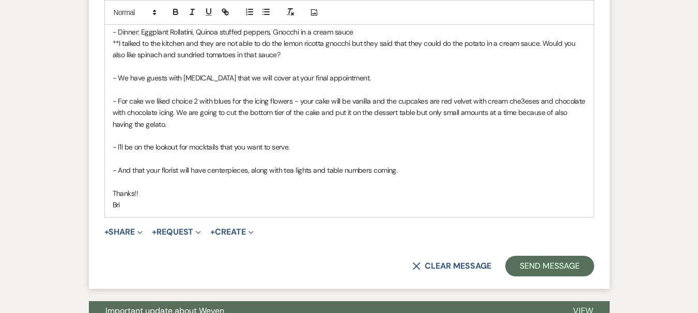
scroll to position [3593, 0]
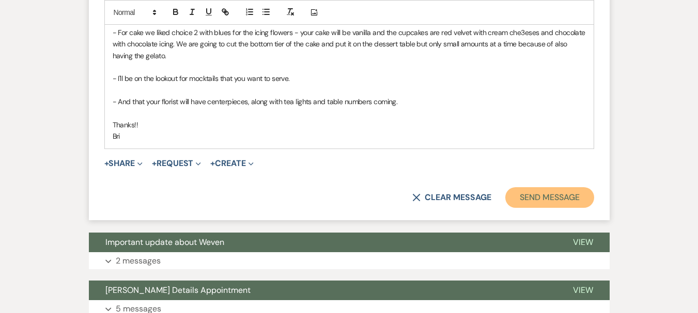
click at [548, 196] on button "Send Message" at bounding box center [549, 197] width 88 height 21
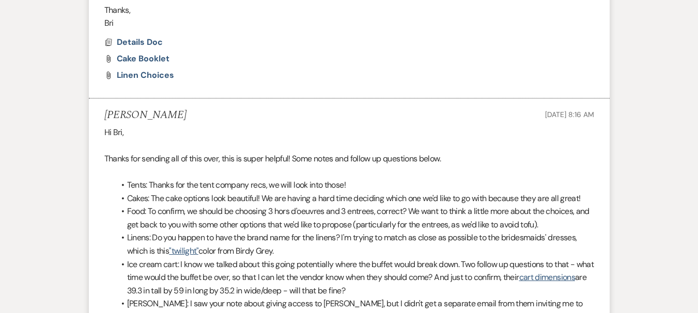
scroll to position [0, 0]
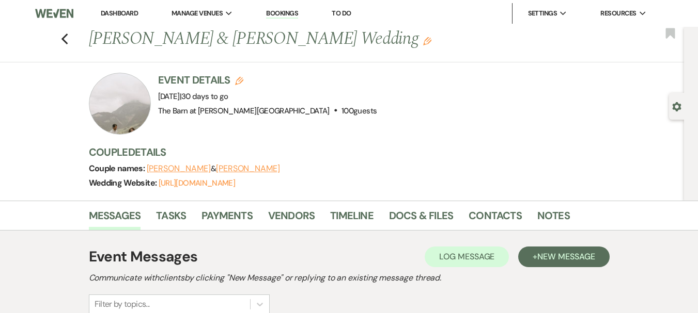
click at [128, 8] on li "Dashboard" at bounding box center [120, 13] width 48 height 21
click at [131, 14] on link "Dashboard" at bounding box center [119, 13] width 37 height 9
